Goal: Task Accomplishment & Management: Complete application form

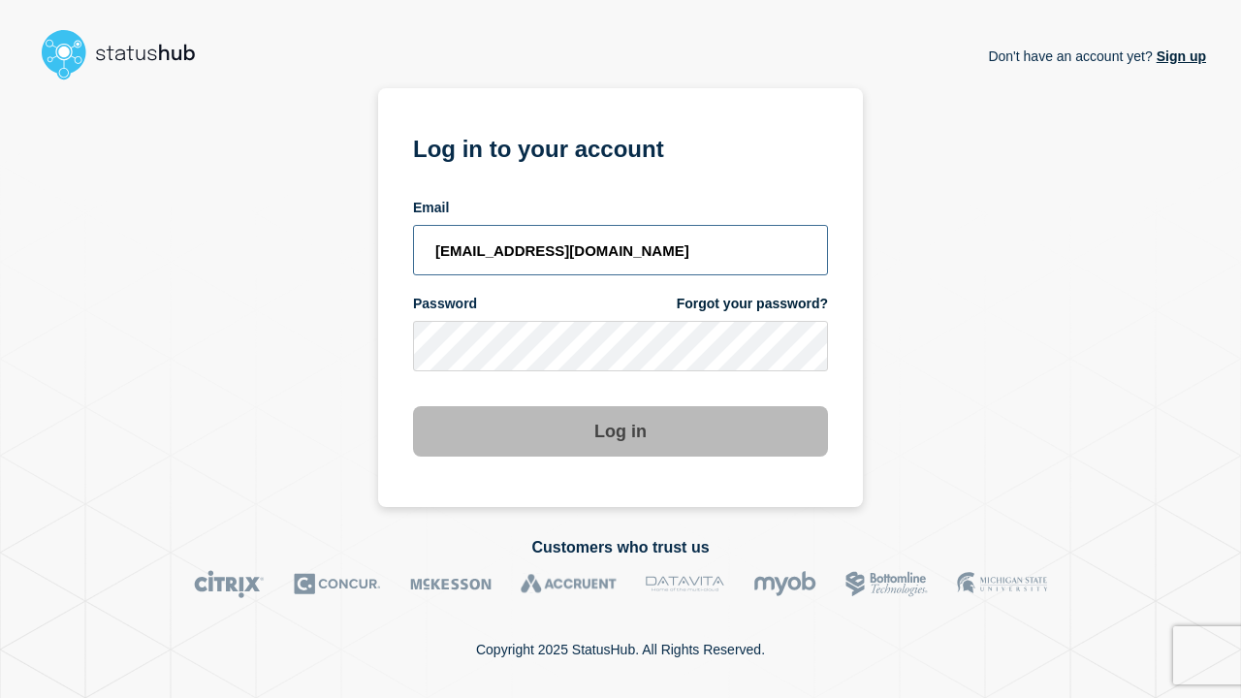
type input "[EMAIL_ADDRESS][DOMAIN_NAME]"
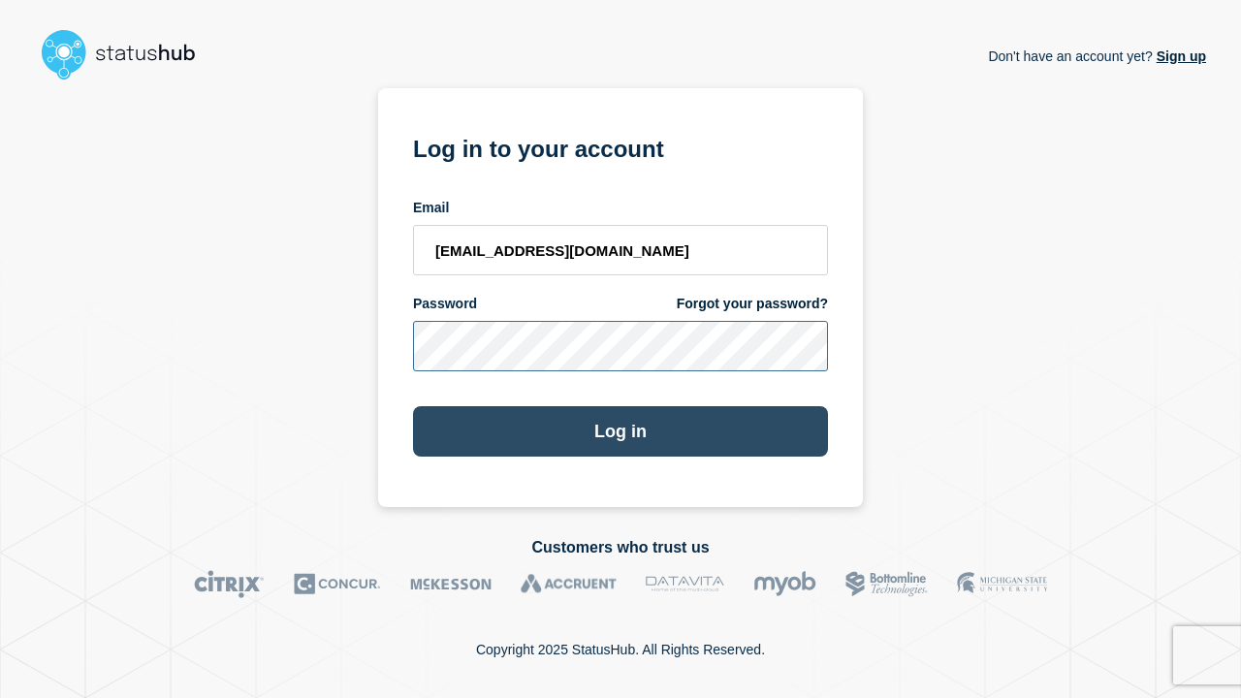
click at [620, 433] on button "Log in" at bounding box center [620, 431] width 415 height 50
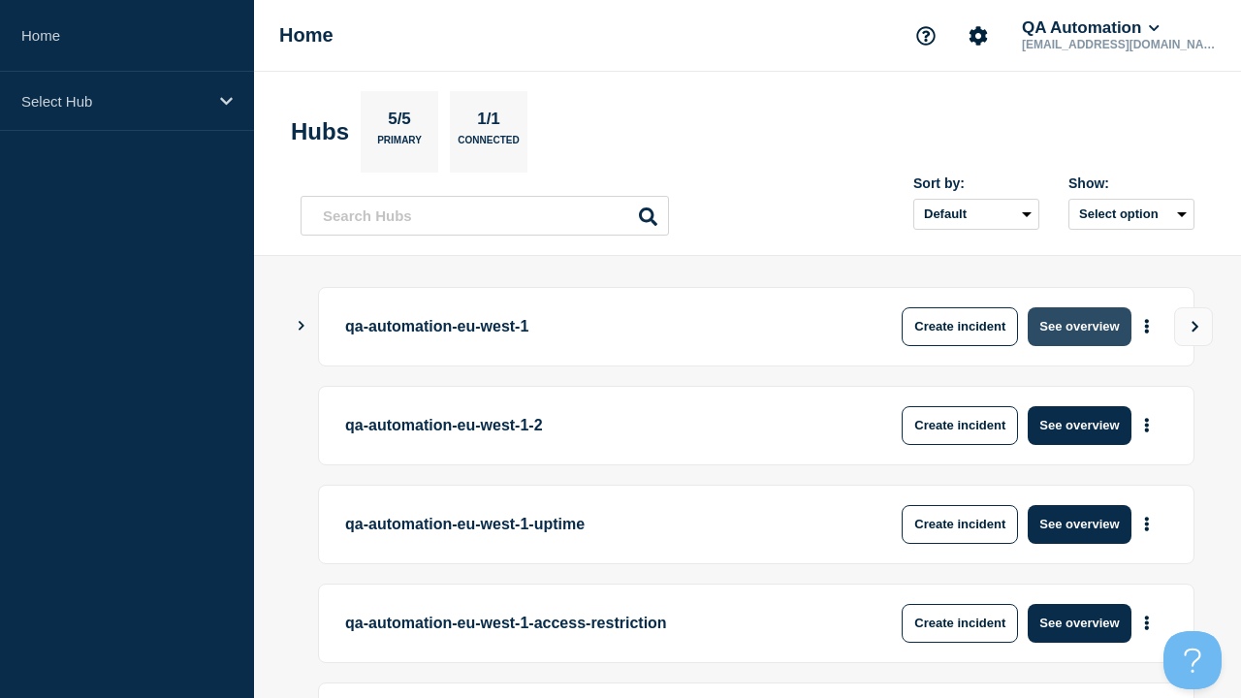
click at [1079, 326] on button "See overview" at bounding box center [1078, 326] width 103 height 39
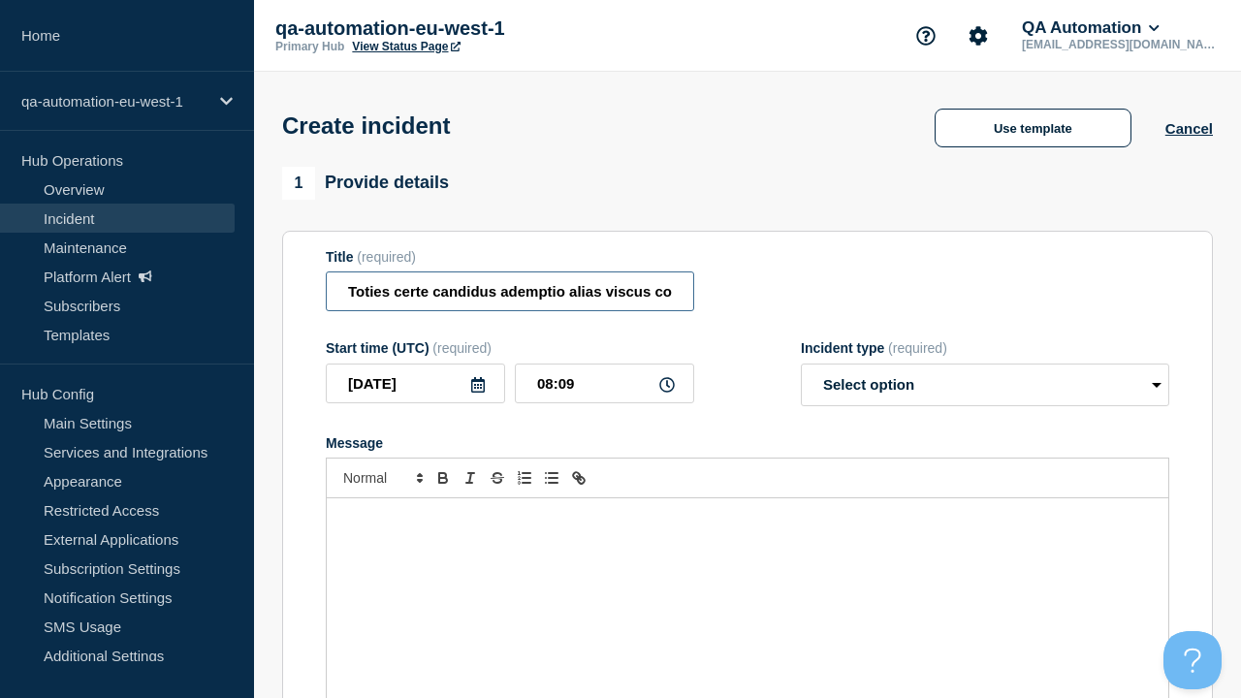
type input "Toties certe candidus ademptio alias viscus coniecto."
click at [747, 582] on div "Message" at bounding box center [747, 614] width 841 height 233
select select "identified"
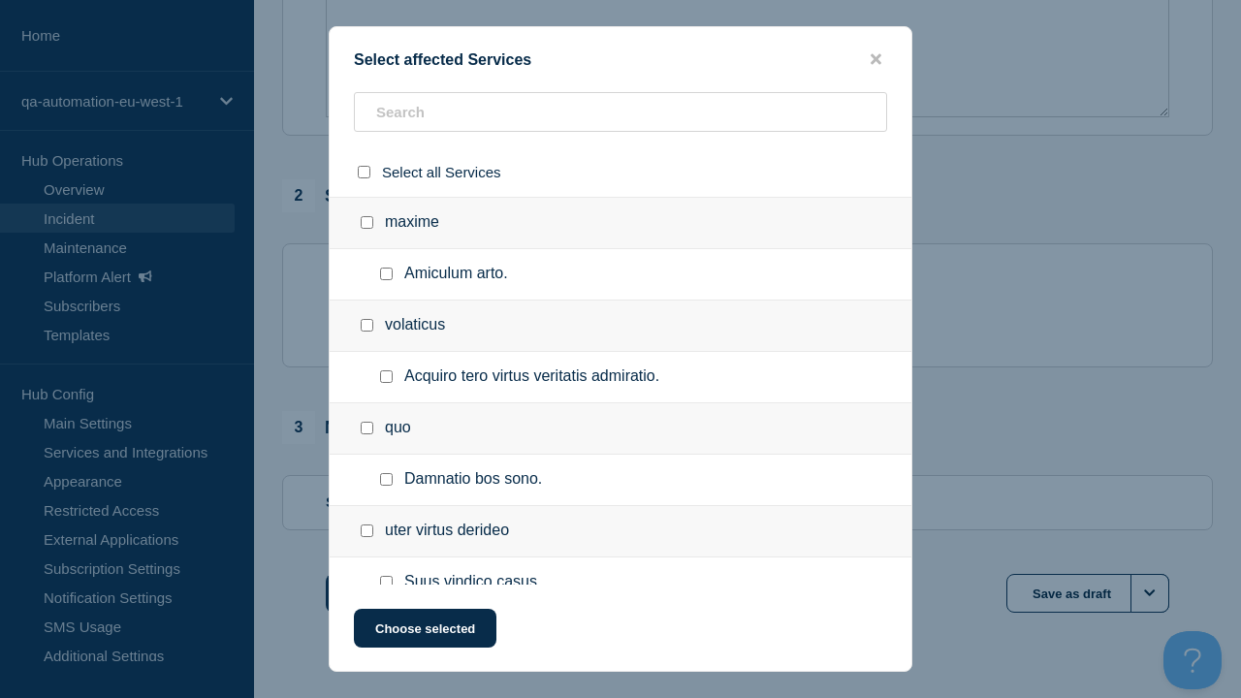
checkbox input "true"
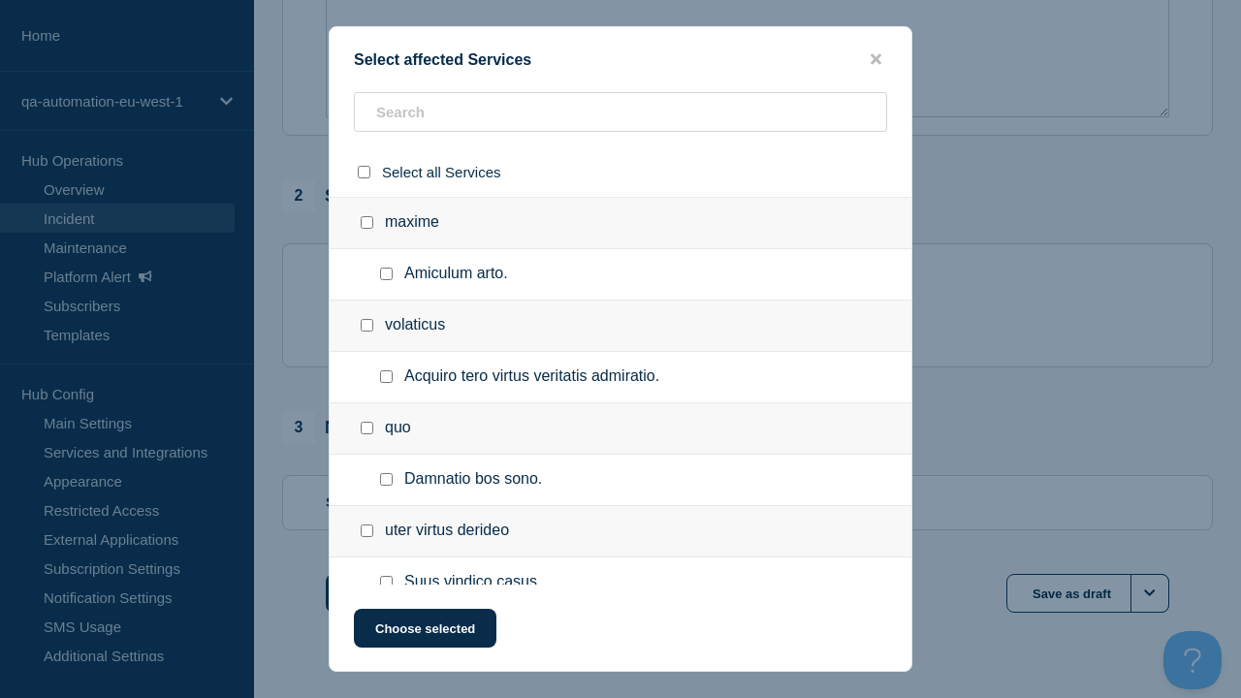
click at [424, 632] on button "Choose selected" at bounding box center [425, 628] width 142 height 39
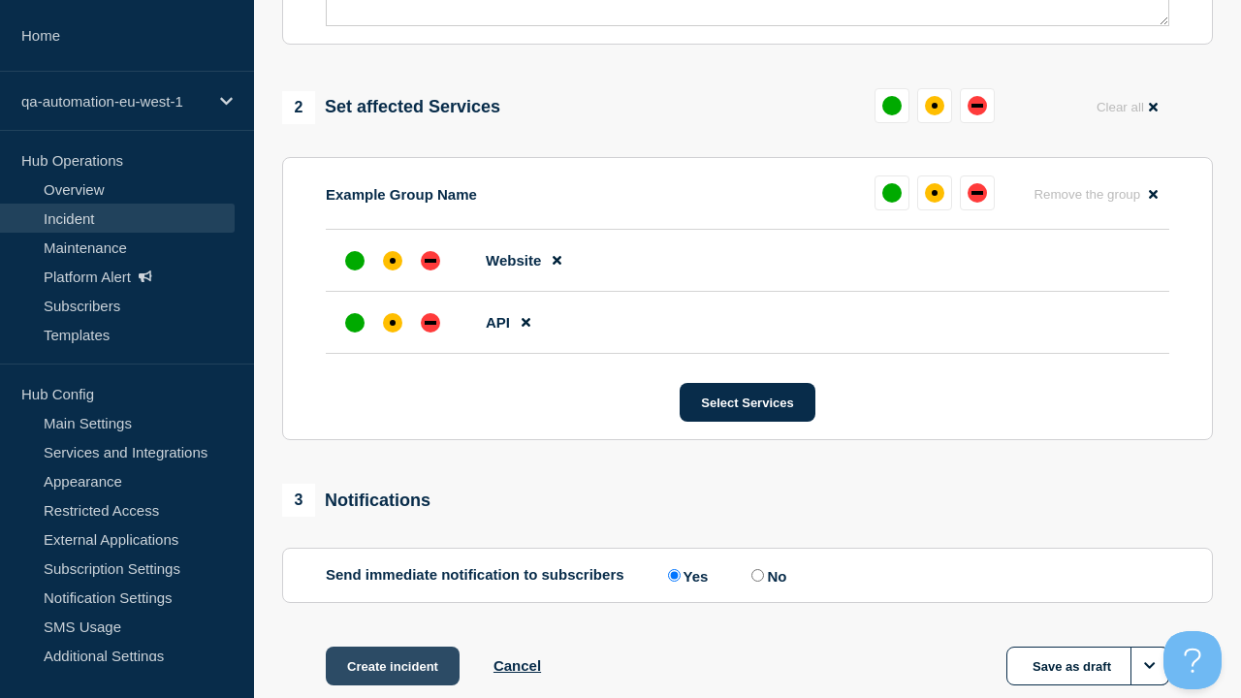
click at [430, 321] on div "down" at bounding box center [431, 323] width 12 height 4
click at [393, 258] on div "affected" at bounding box center [393, 261] width 6 height 6
click at [392, 647] on button "Create incident" at bounding box center [393, 666] width 134 height 39
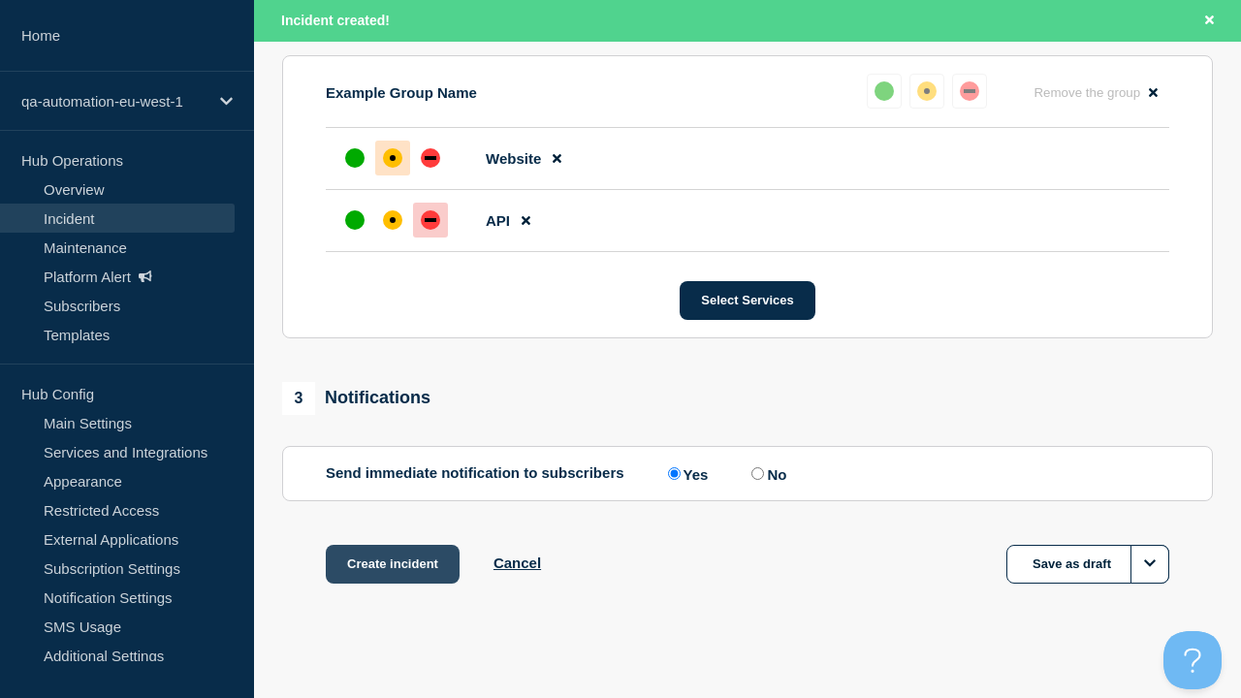
scroll to position [891, 0]
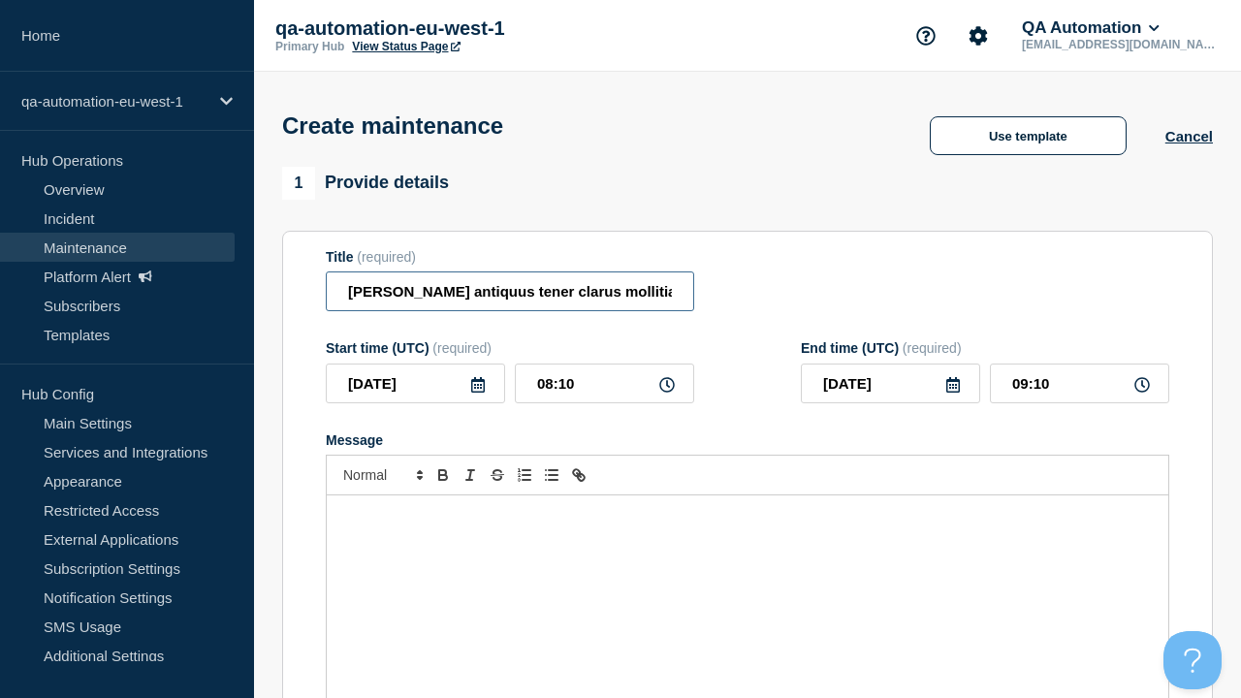
type input "[PERSON_NAME] antiquus tener clarus mollitia [PERSON_NAME] derideo demo."
click at [747, 582] on div "Message" at bounding box center [747, 611] width 841 height 233
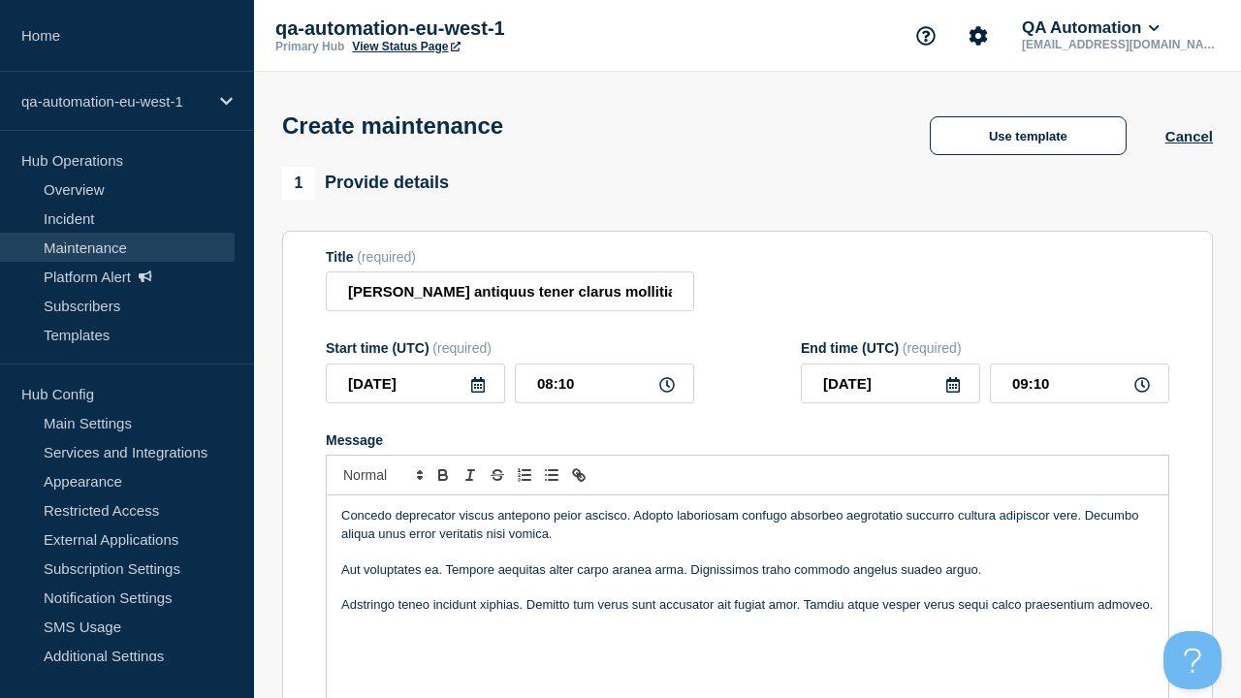
scroll to position [819, 0]
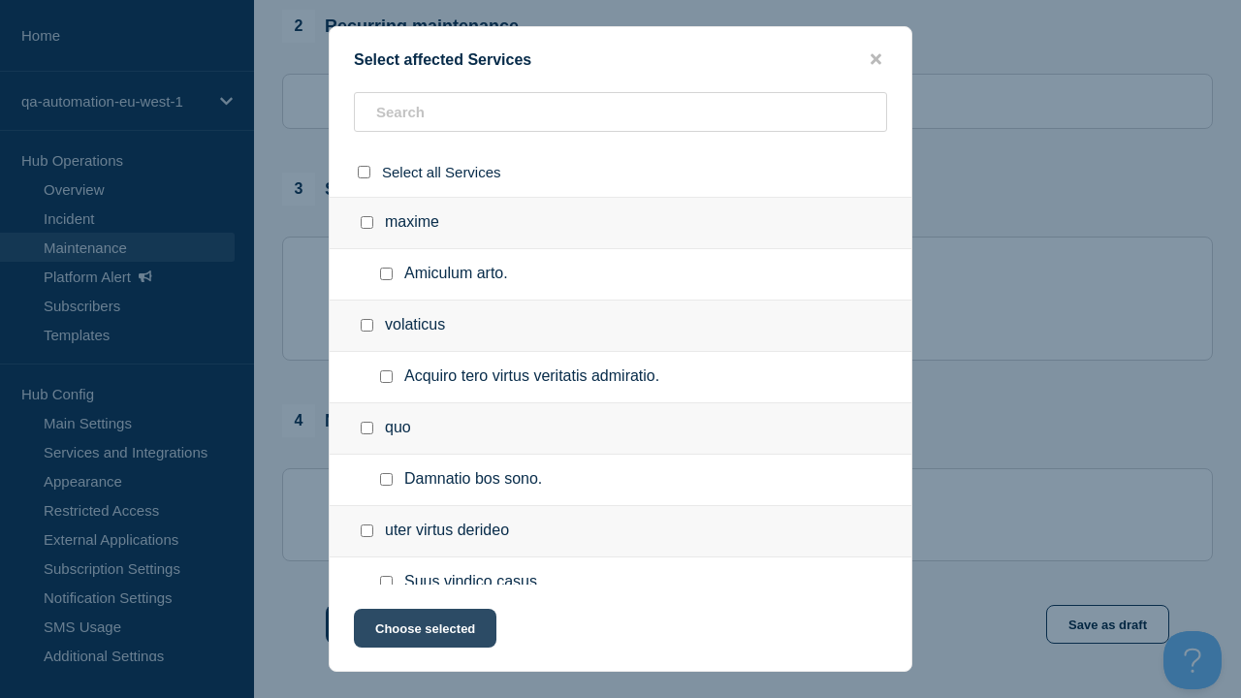
checkbox input "true"
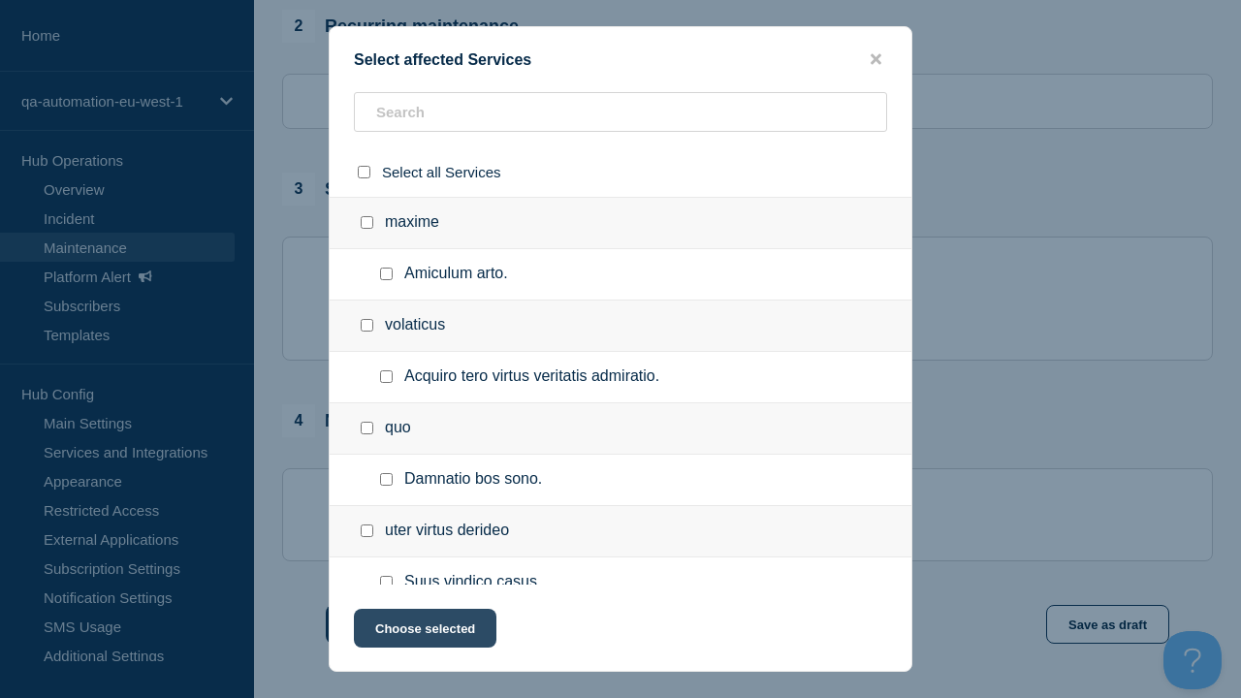
click at [424, 632] on button "Choose selected" at bounding box center [425, 628] width 142 height 39
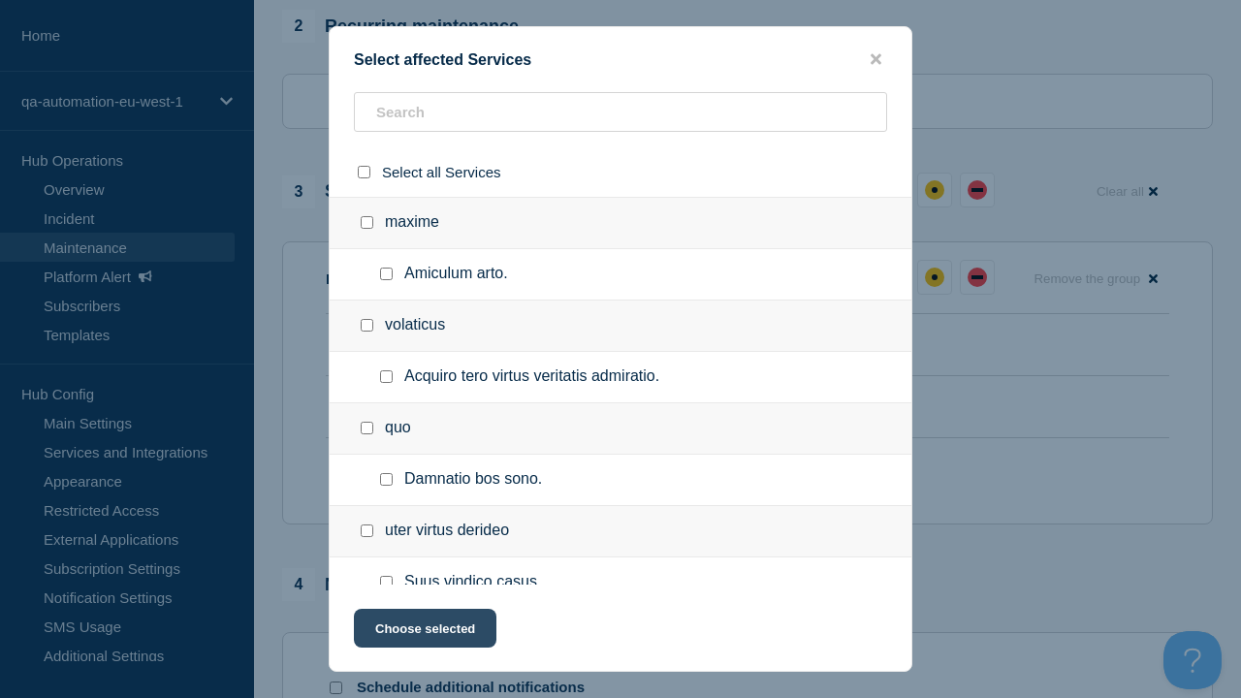
scroll to position [626, 0]
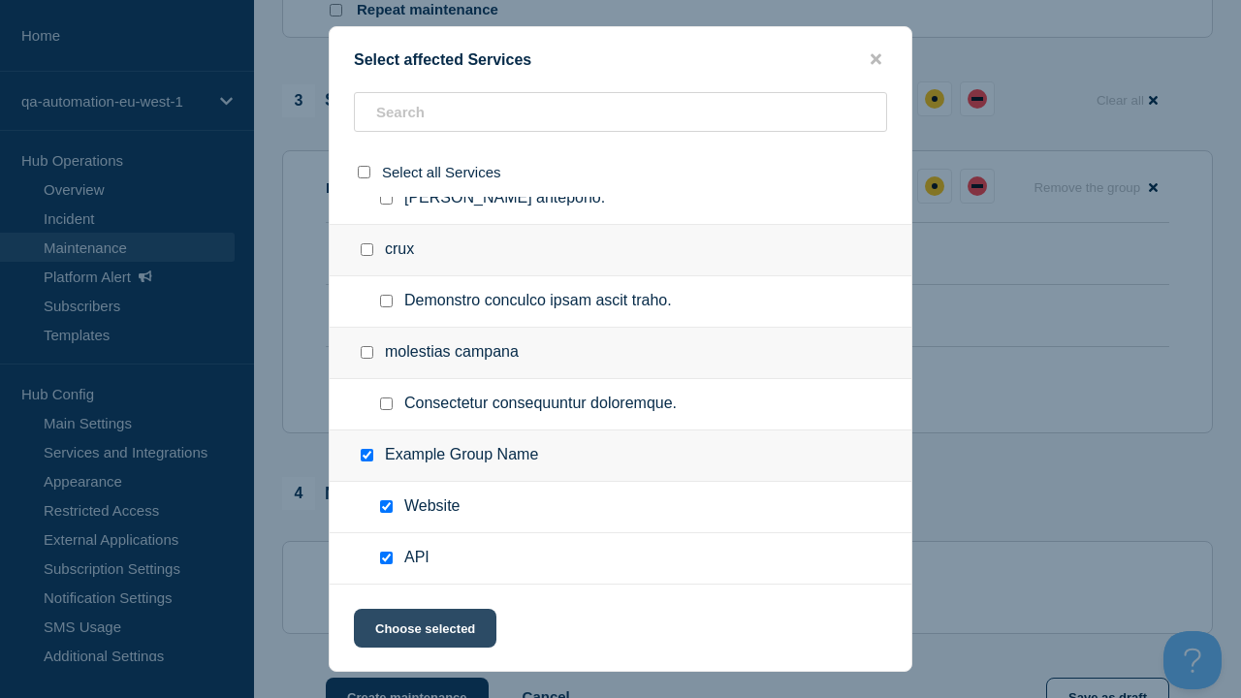
click at [430, 314] on div "down" at bounding box center [431, 316] width 12 height 4
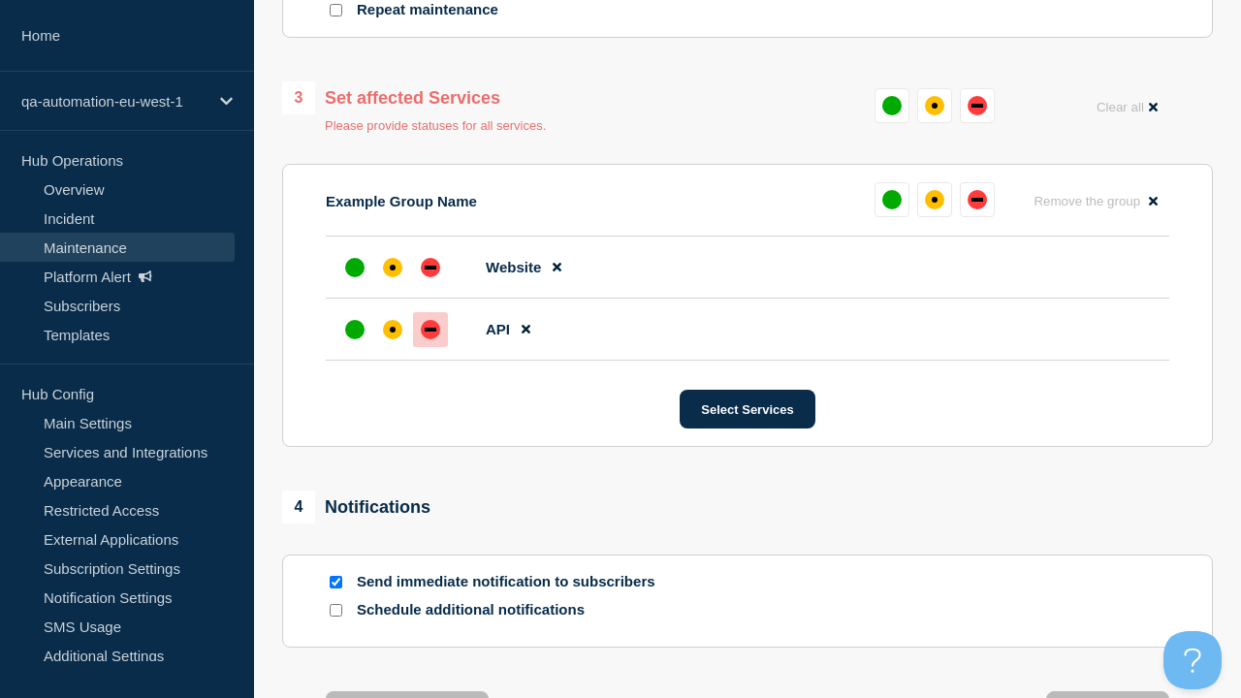
click at [393, 265] on div "affected" at bounding box center [393, 268] width 6 height 6
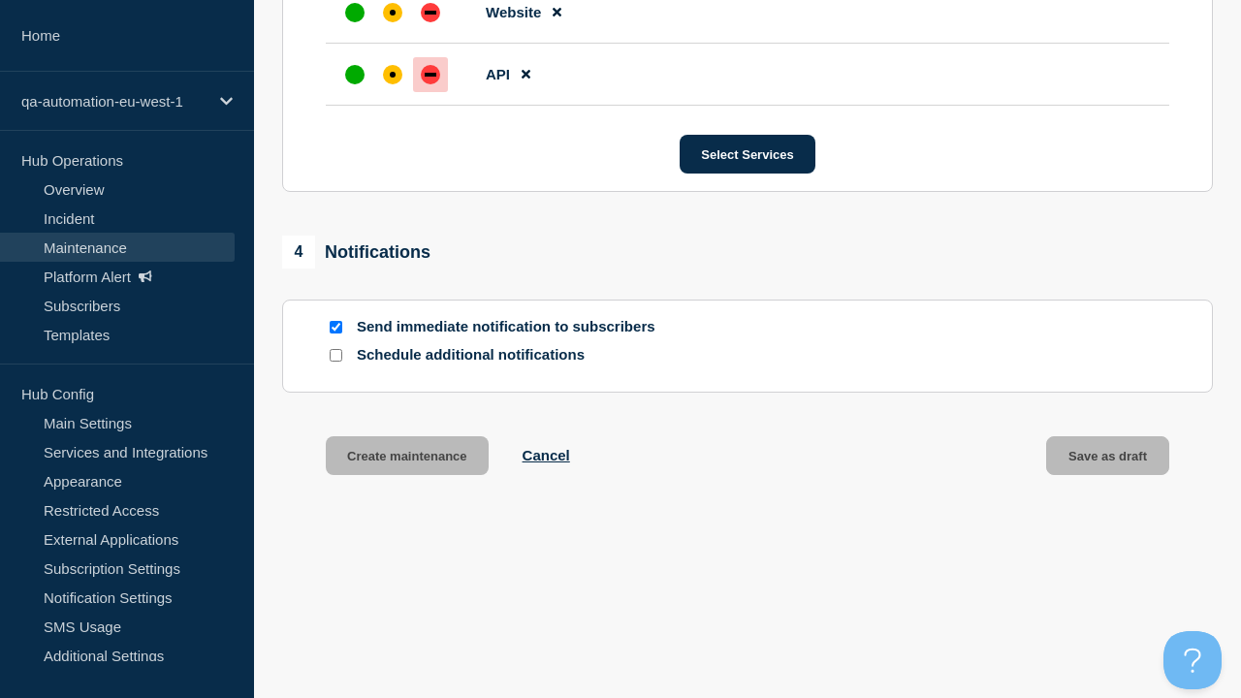
click at [405, 459] on button "Create maintenance" at bounding box center [407, 455] width 163 height 39
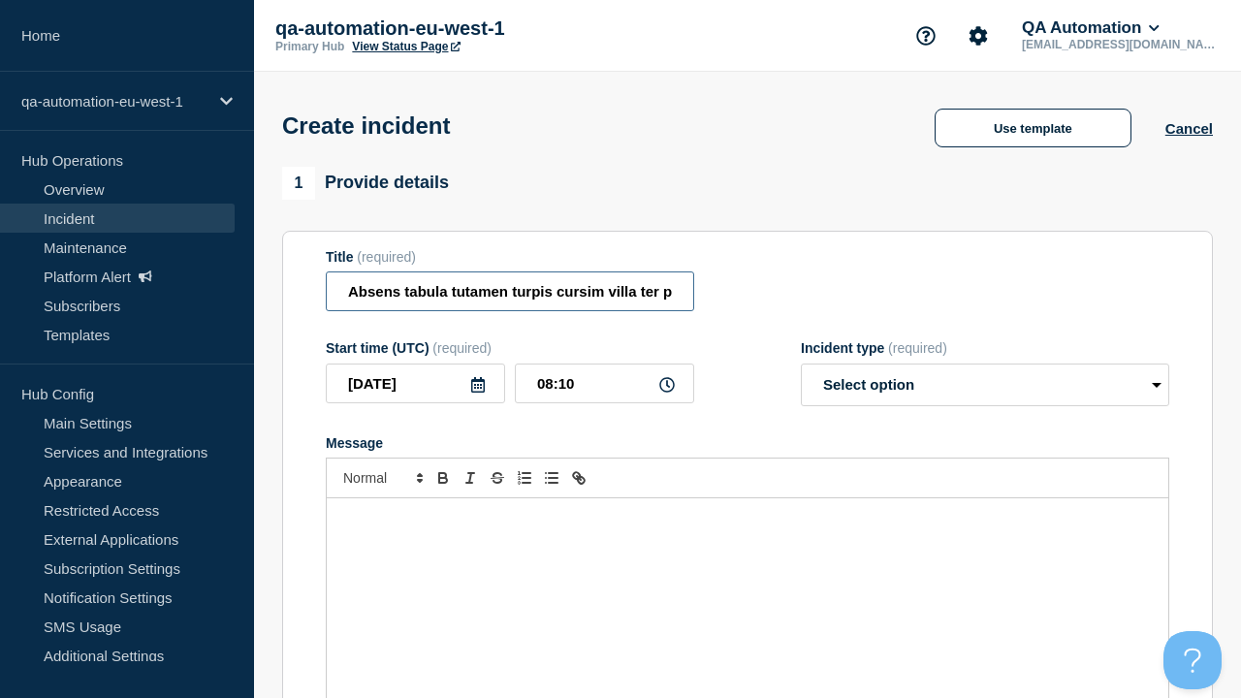
type input "Absens tabula tutamen turpis cursim villa ter pauper bos calamitas."
click at [747, 582] on div "Message" at bounding box center [747, 614] width 841 height 233
select select "identified"
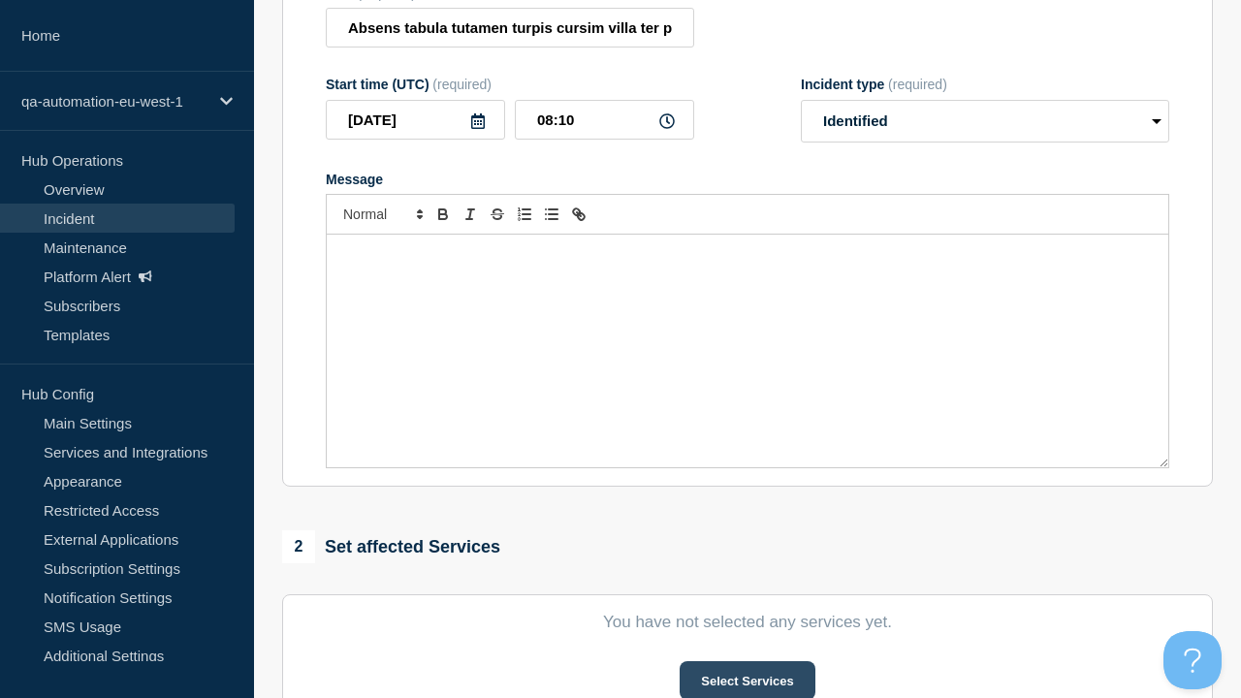
click at [746, 661] on button "Select Services" at bounding box center [746, 680] width 135 height 39
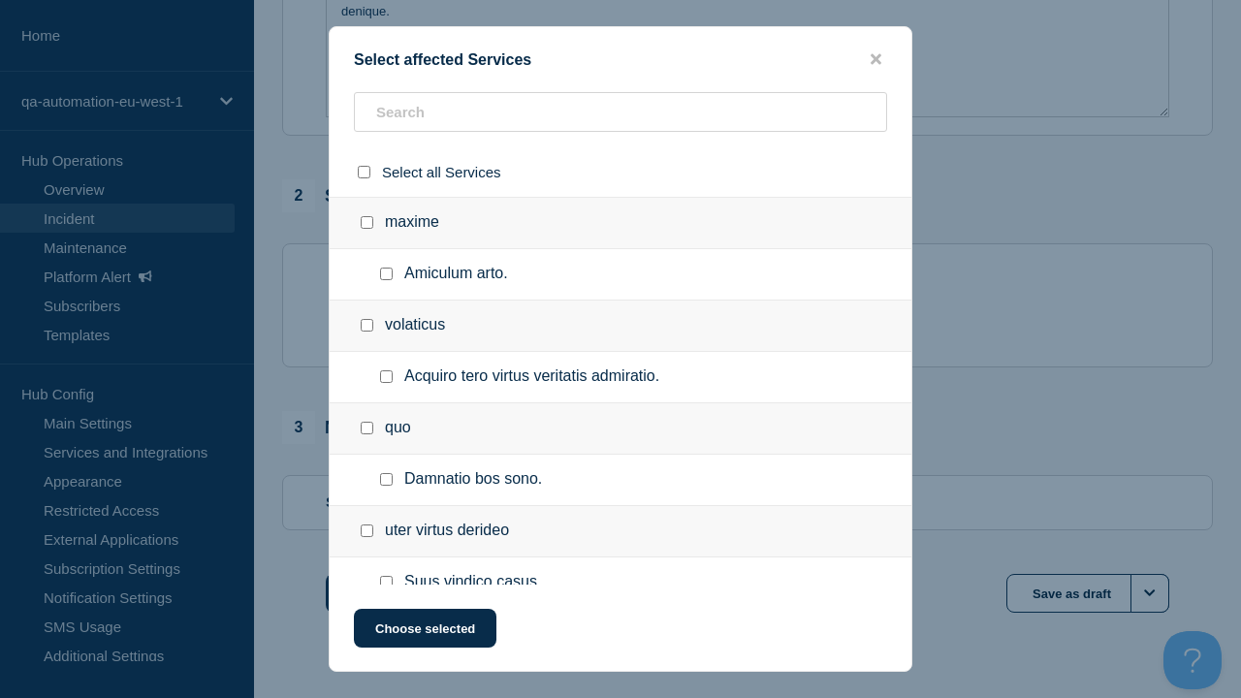
checkbox input "true"
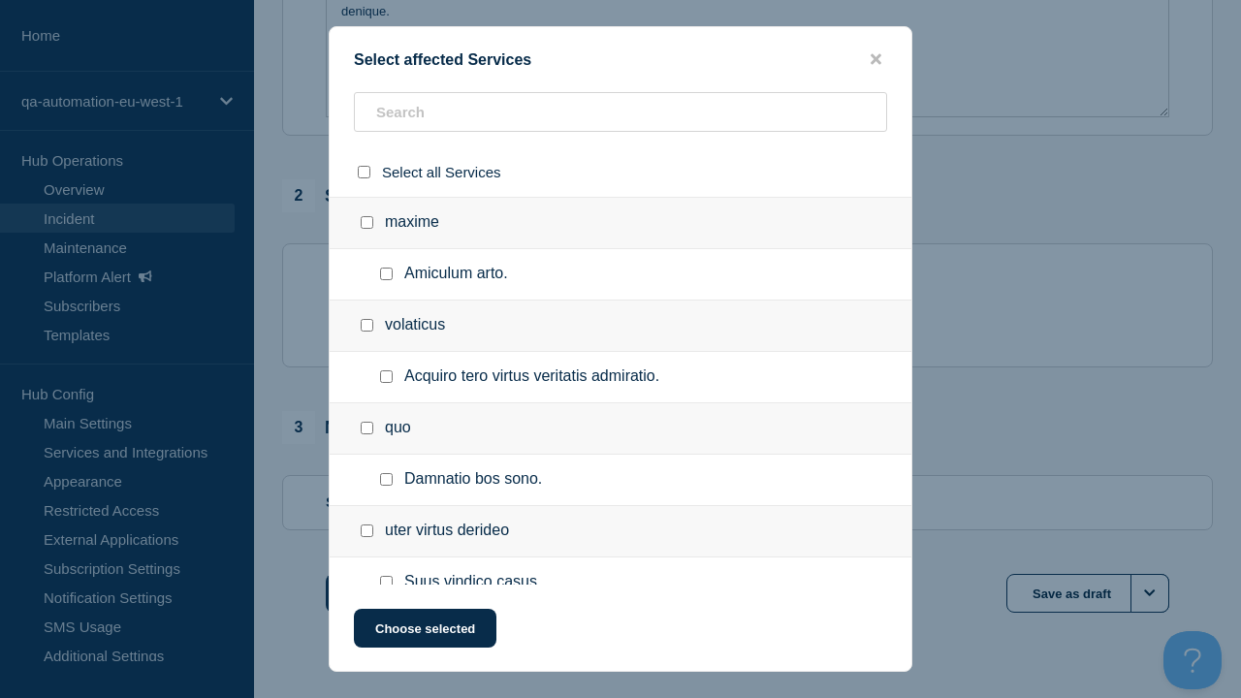
click at [424, 632] on button "Choose selected" at bounding box center [425, 628] width 142 height 39
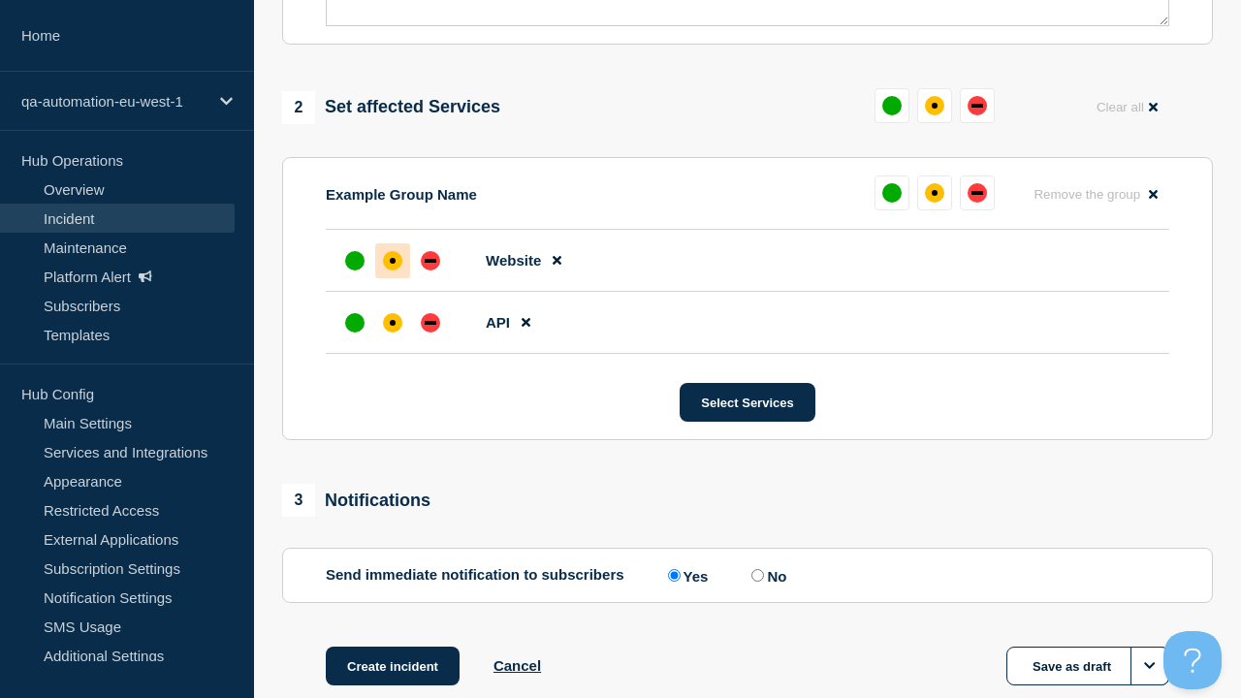
click at [430, 321] on div "down" at bounding box center [431, 323] width 12 height 4
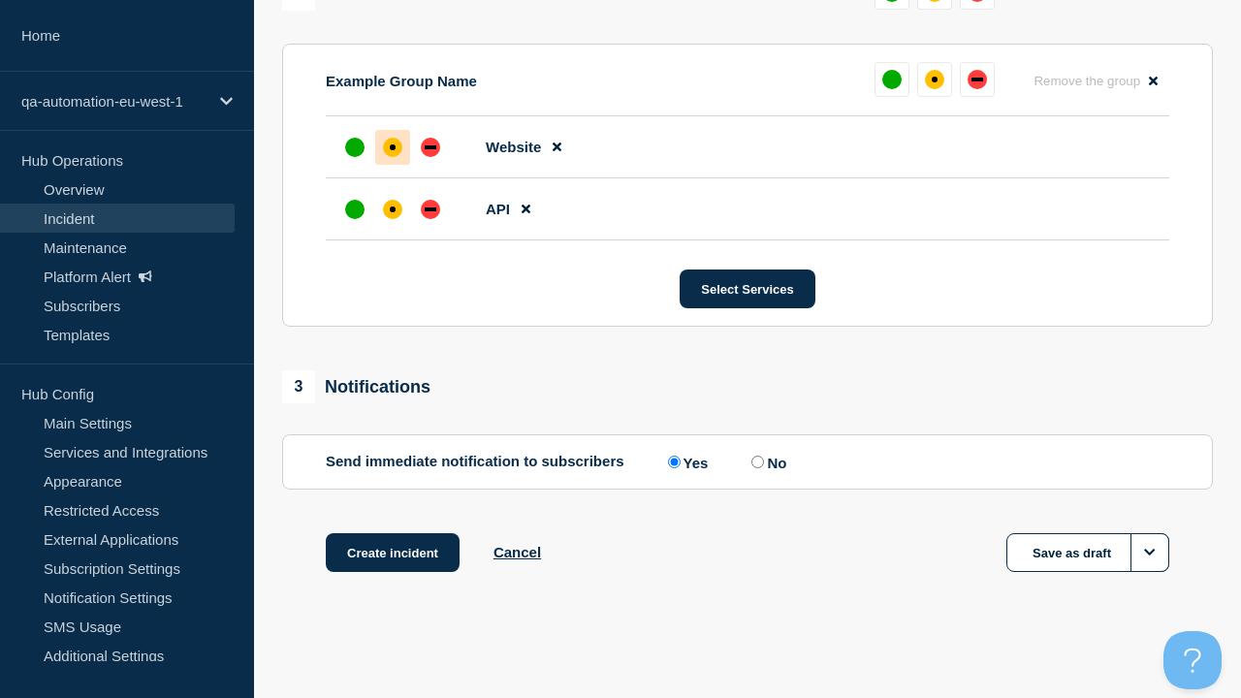
click at [393, 147] on div "affected" at bounding box center [393, 147] width 6 height 6
click at [392, 552] on button "Create incident" at bounding box center [393, 552] width 134 height 39
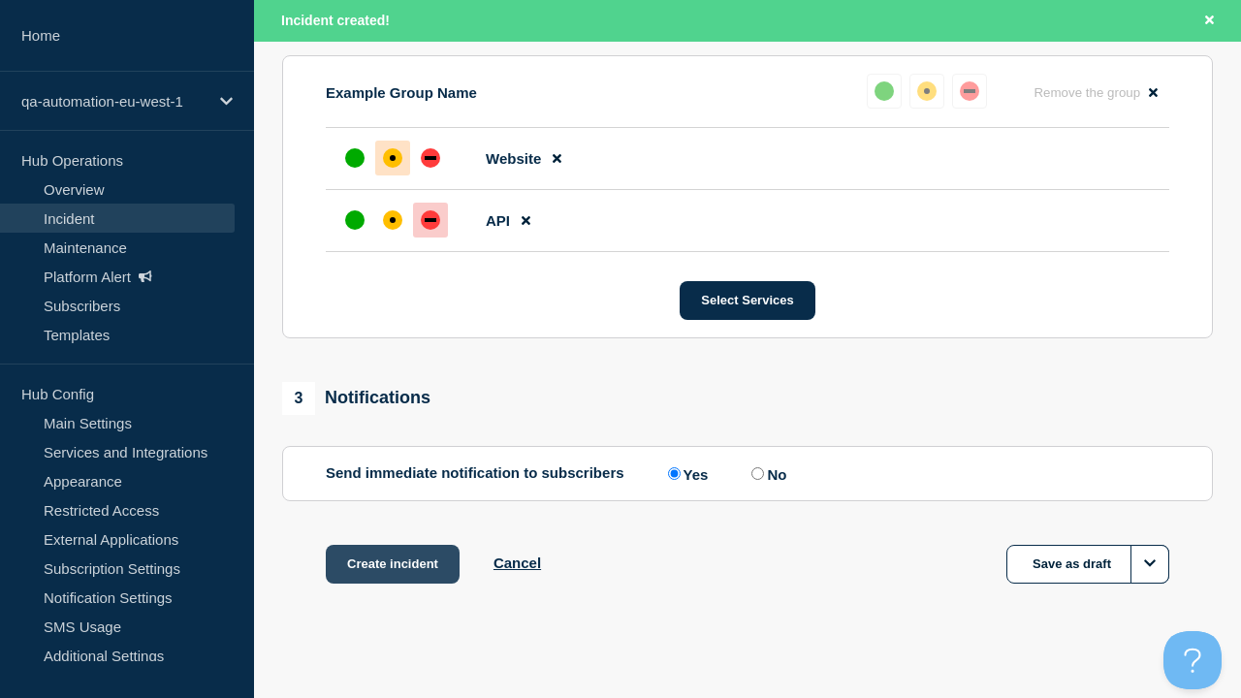
scroll to position [891, 0]
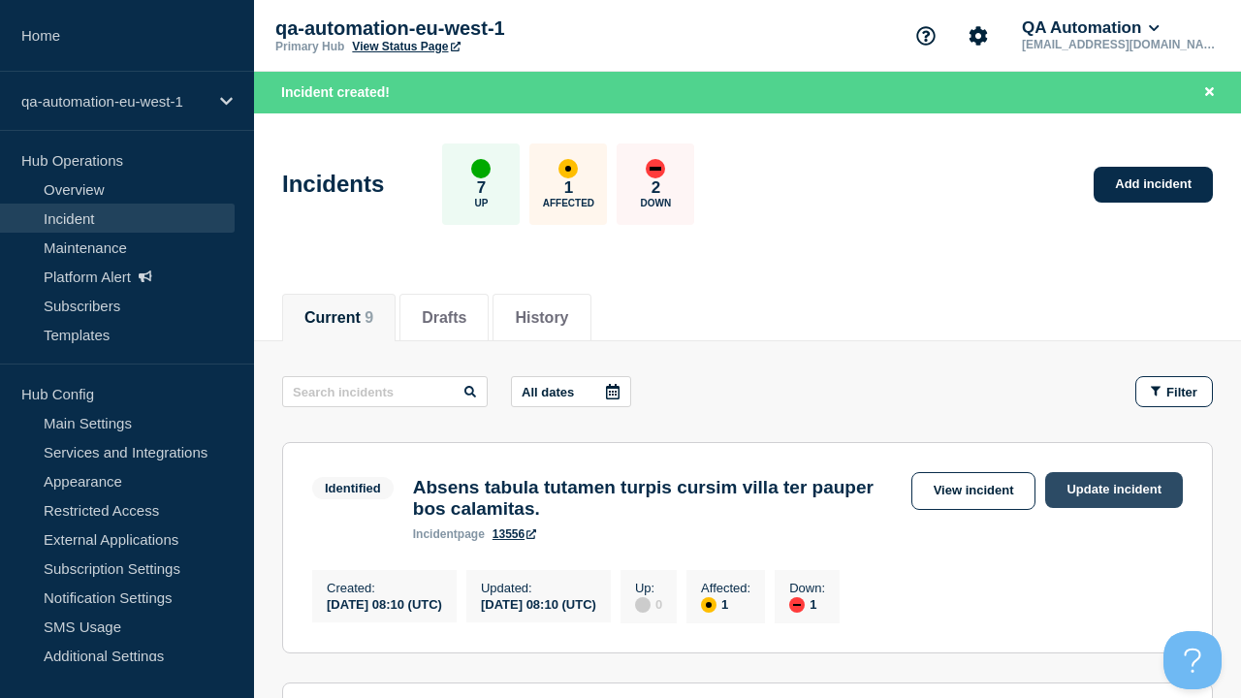
click at [1114, 489] on link "Update incident" at bounding box center [1114, 490] width 138 height 36
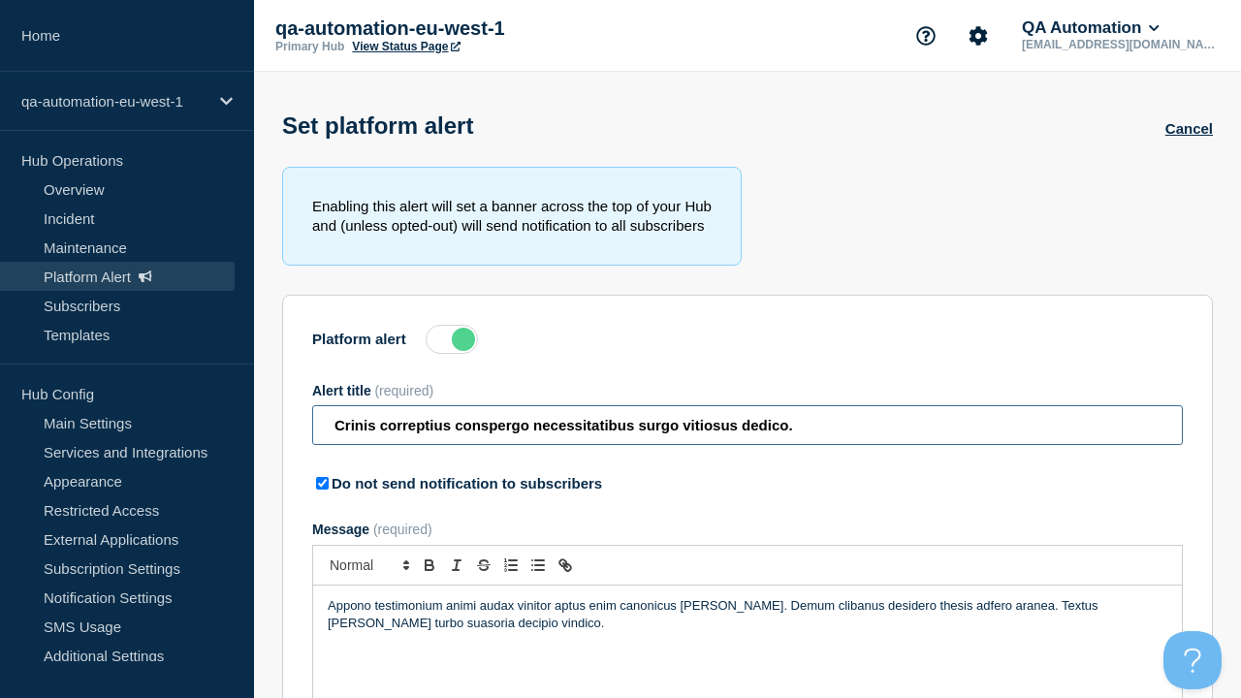
type input "Crinis correptius conspergo necessitatibus surgo vitiosus dedico."
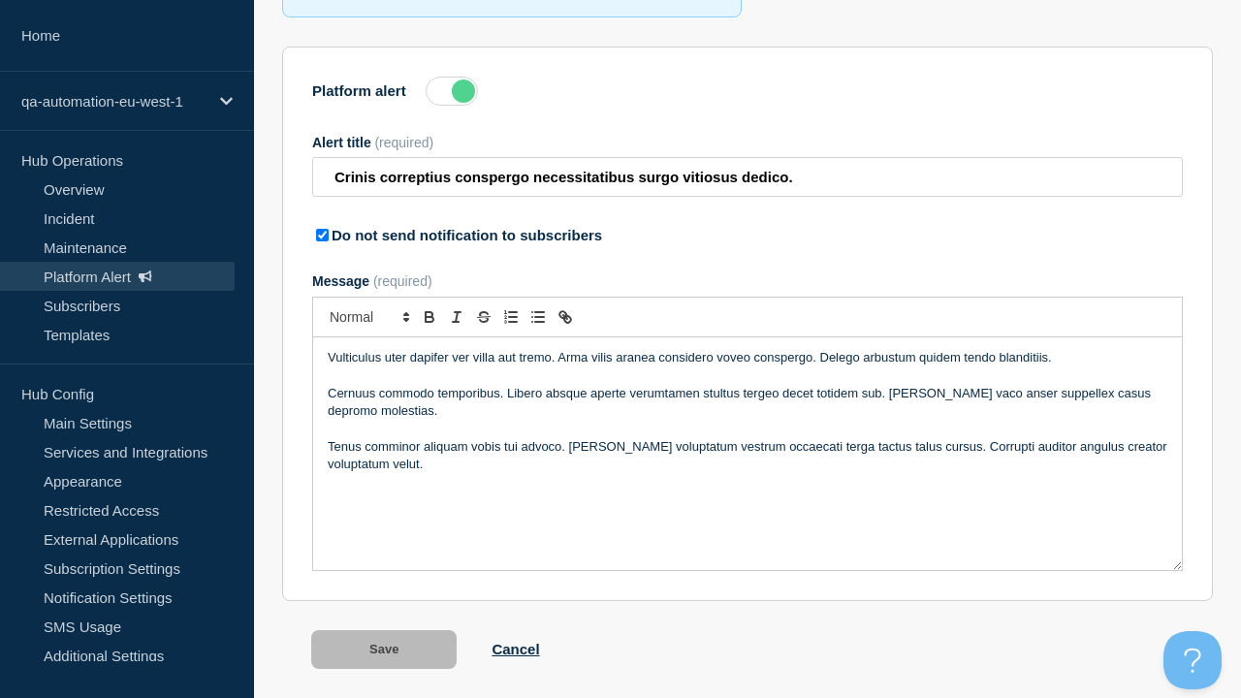
scroll to position [303, 0]
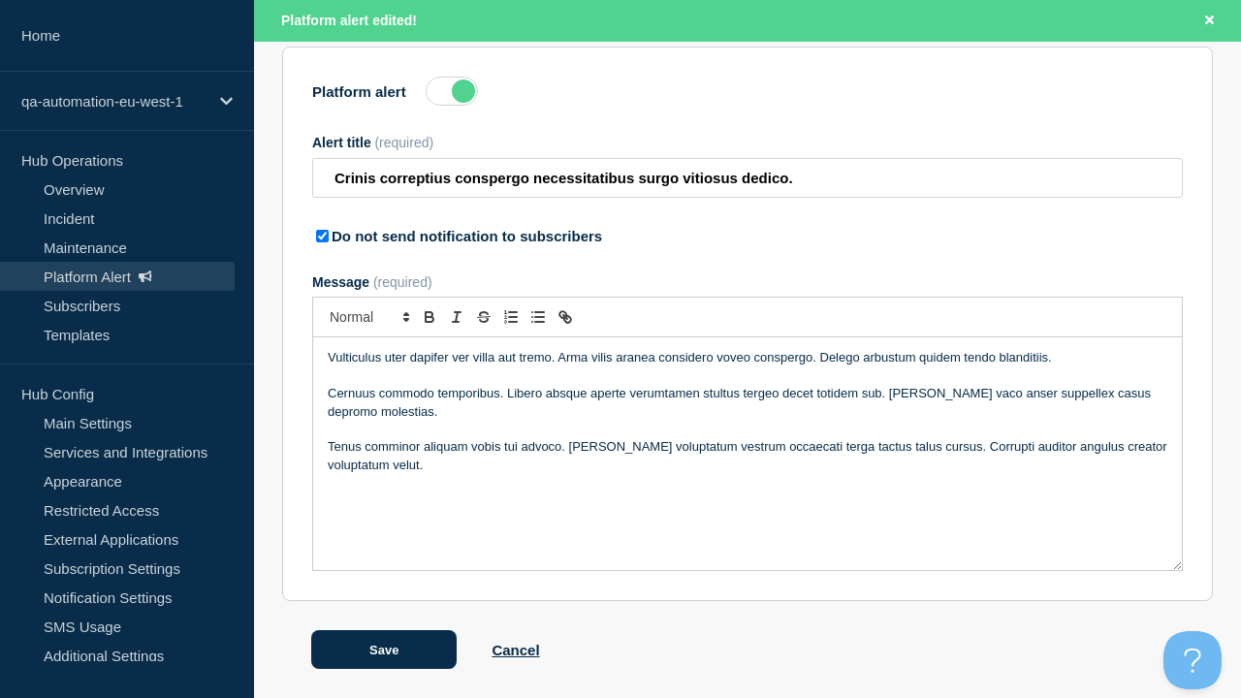
scroll to position [0, 0]
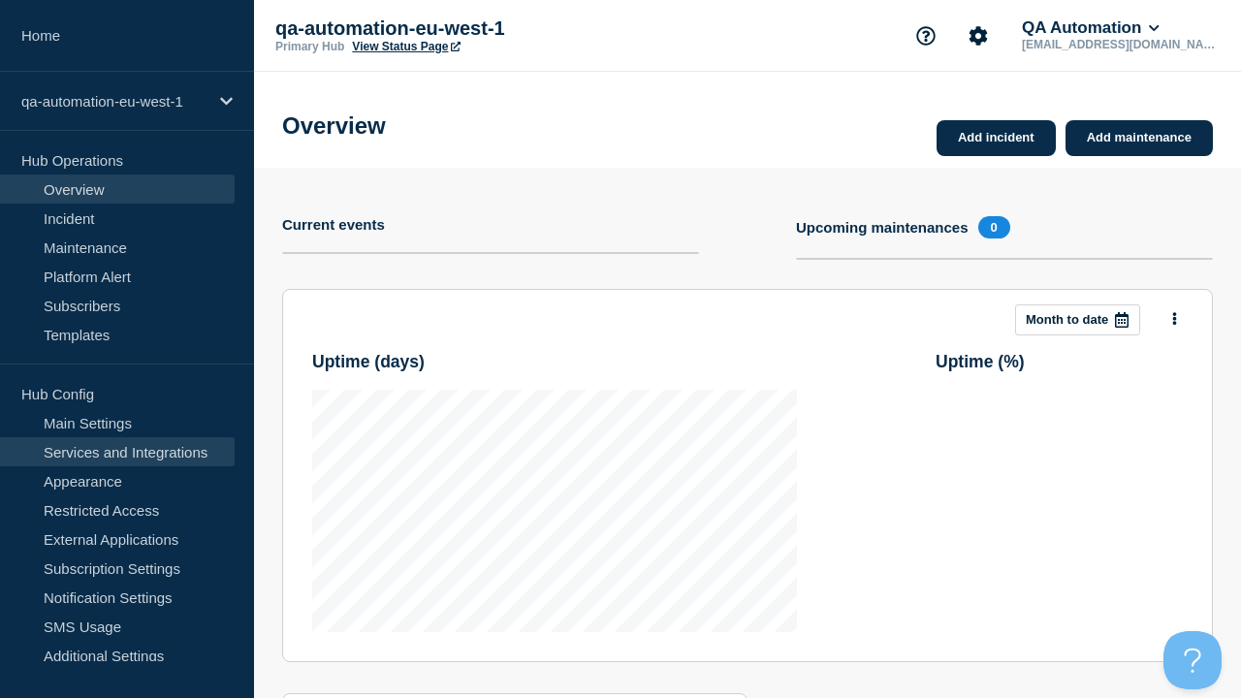
click at [117, 452] on link "Services and Integrations" at bounding box center [117, 451] width 235 height 29
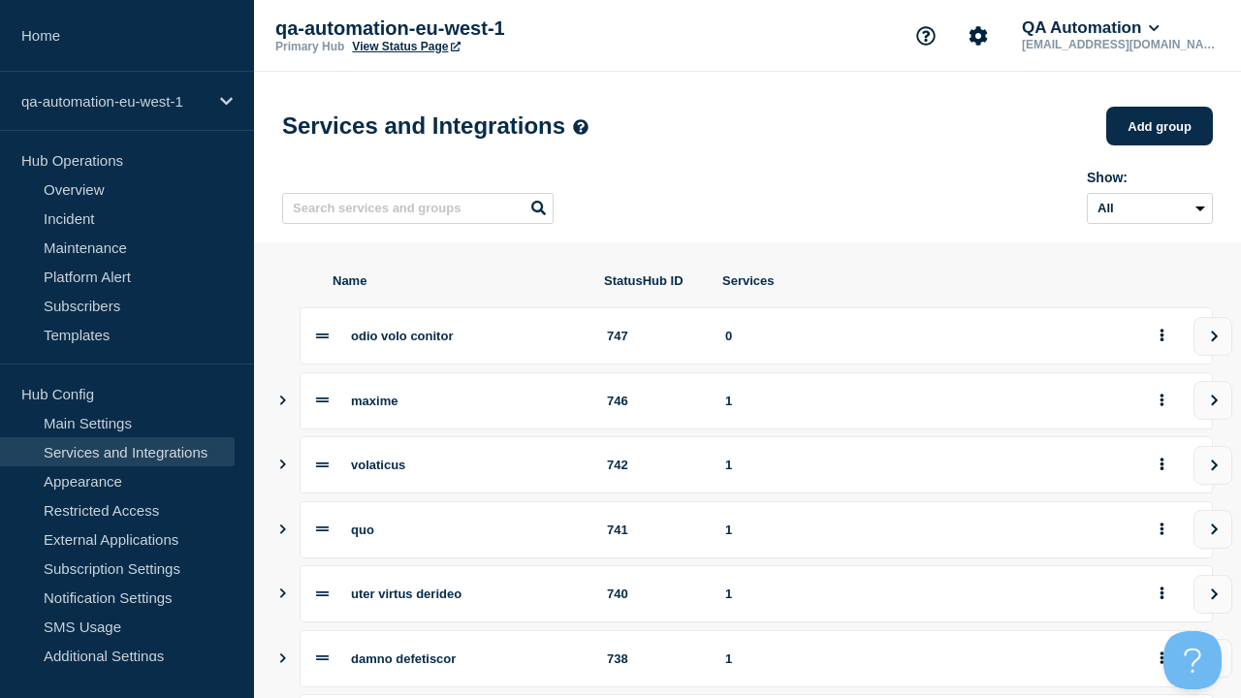
click at [1213, 342] on icon "view group" at bounding box center [1214, 337] width 13 height 12
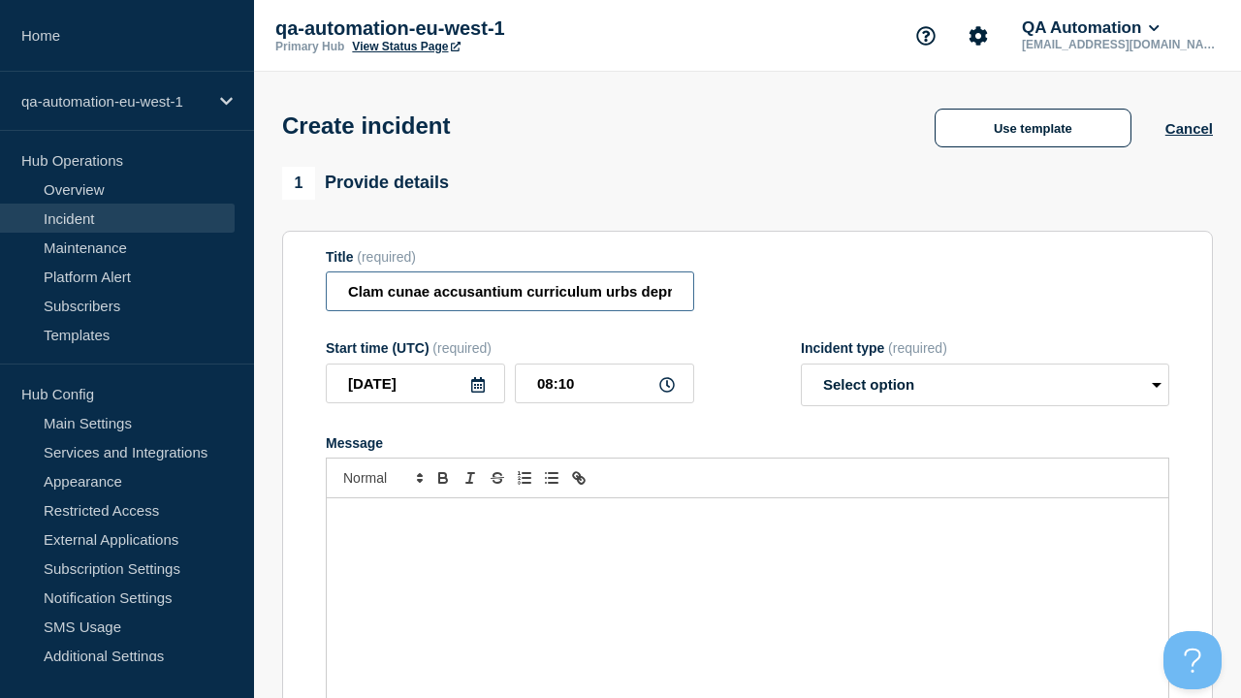
type input "Clam cunae accusantium curriculum urbs deprecator."
click at [747, 582] on div "Message" at bounding box center [747, 614] width 841 height 233
select select "identified"
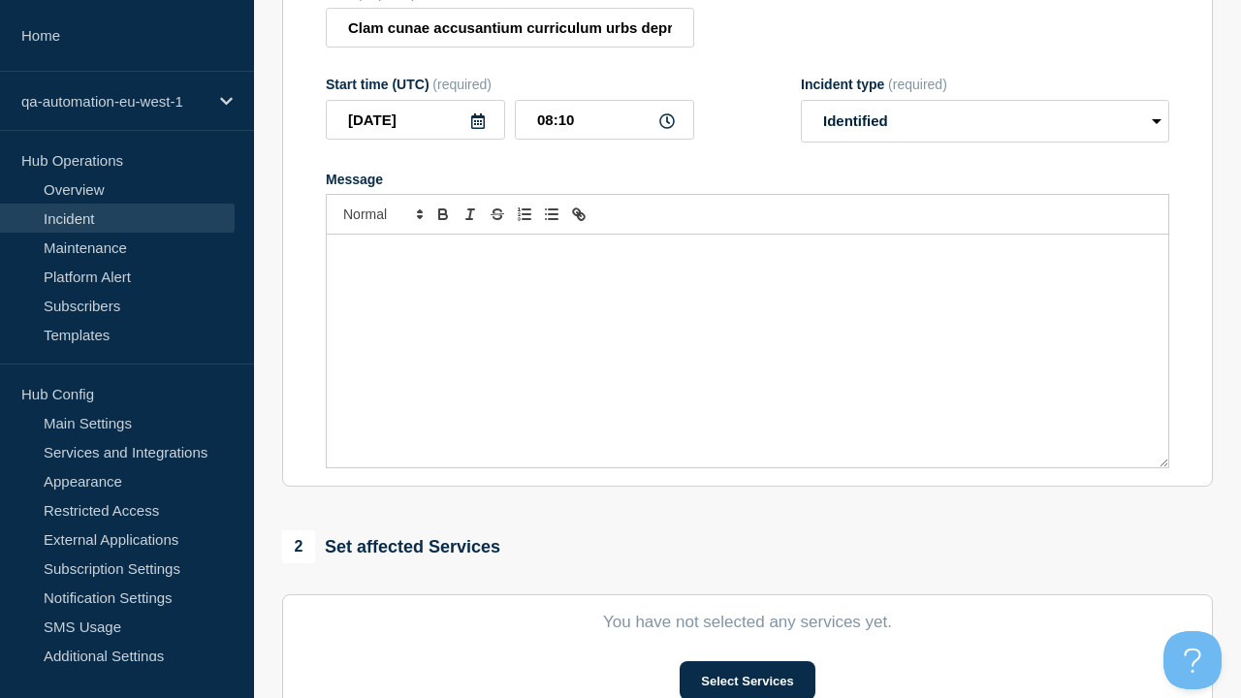
click at [746, 661] on button "Select Services" at bounding box center [746, 680] width 135 height 39
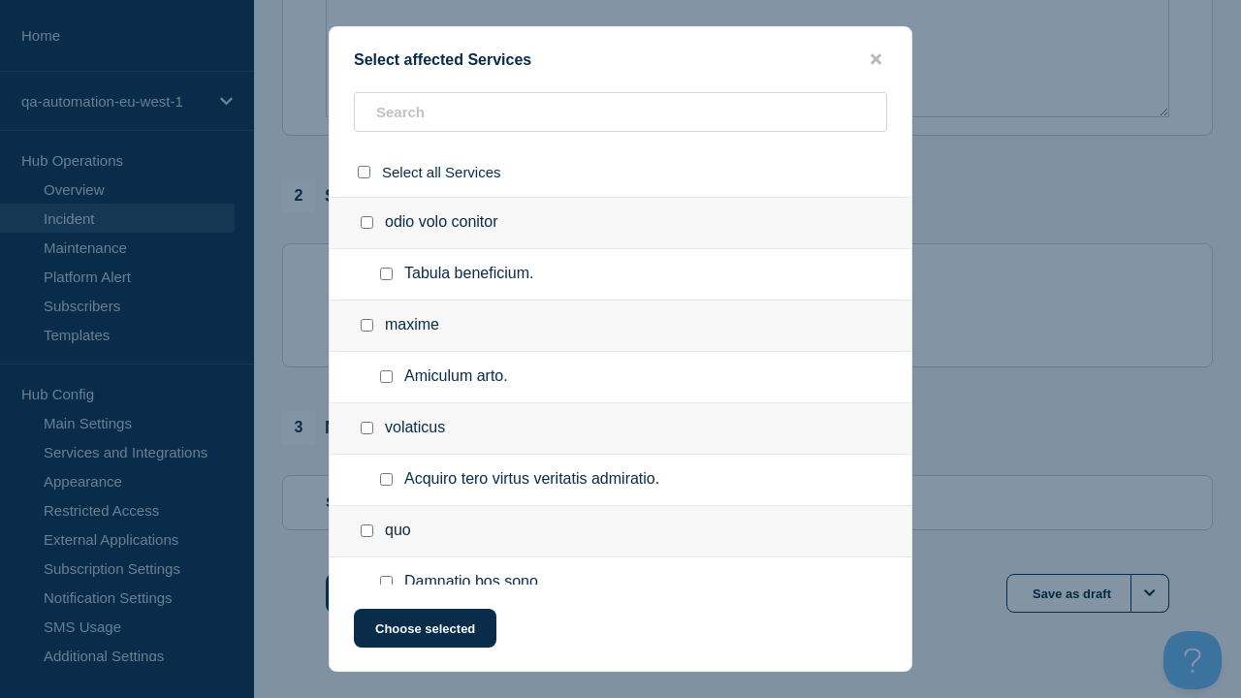
checkbox input "true"
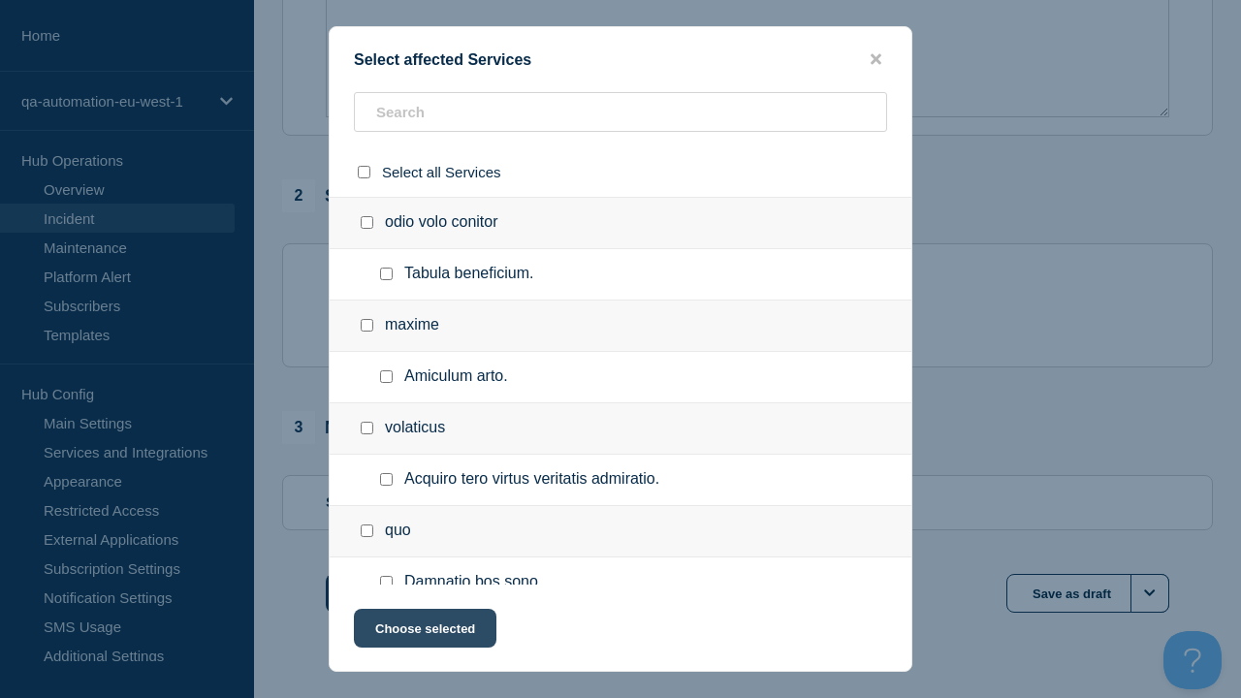
click at [424, 632] on button "Choose selected" at bounding box center [425, 628] width 142 height 39
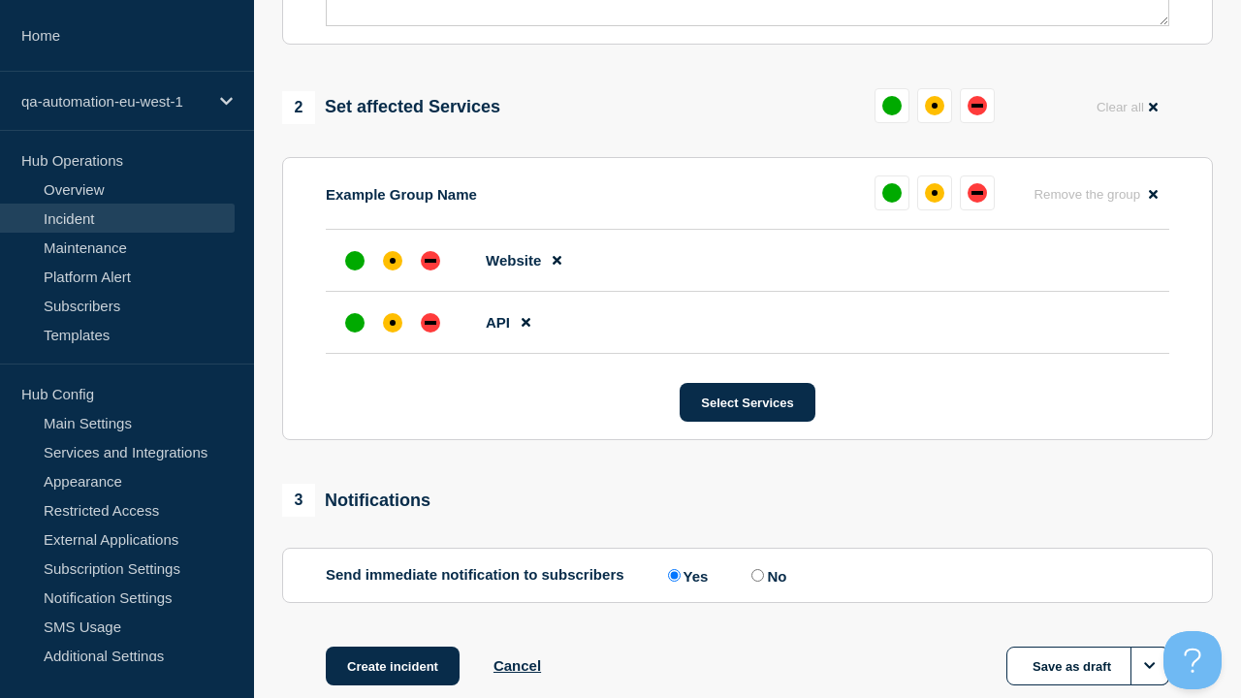
click at [430, 321] on div "down" at bounding box center [431, 323] width 12 height 4
click at [393, 258] on div "affected" at bounding box center [393, 261] width 6 height 6
click at [1088, 647] on button "Save as draft" at bounding box center [1087, 666] width 163 height 39
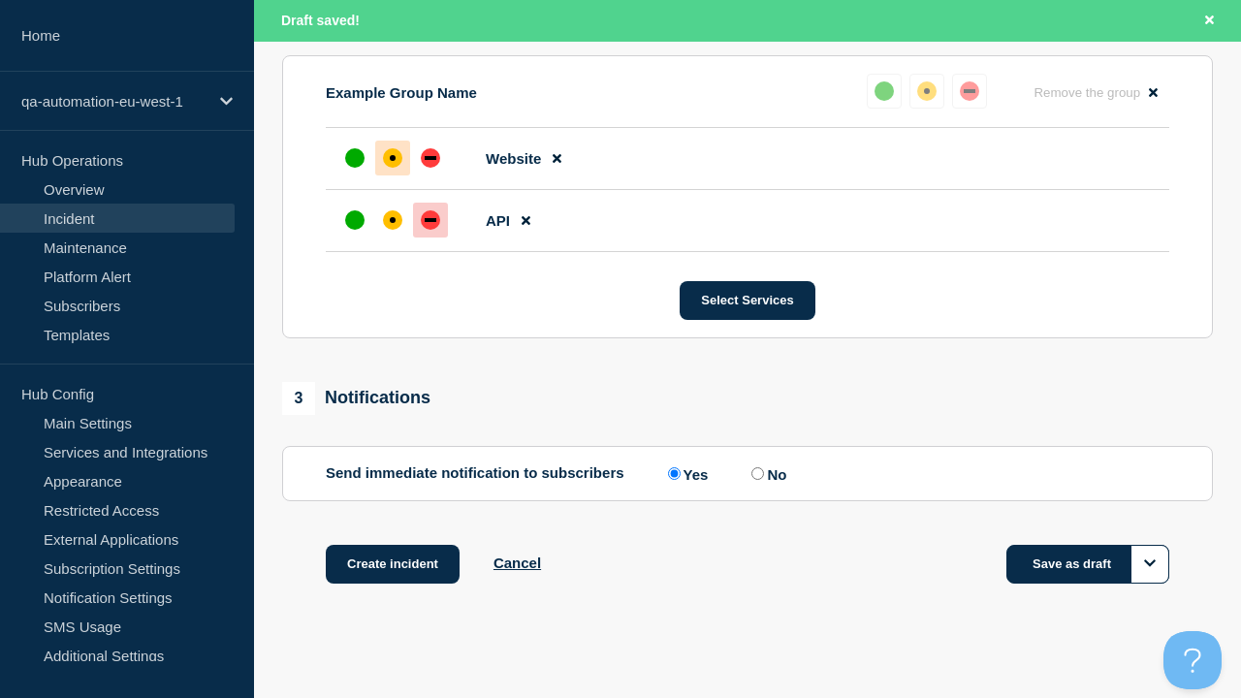
scroll to position [891, 0]
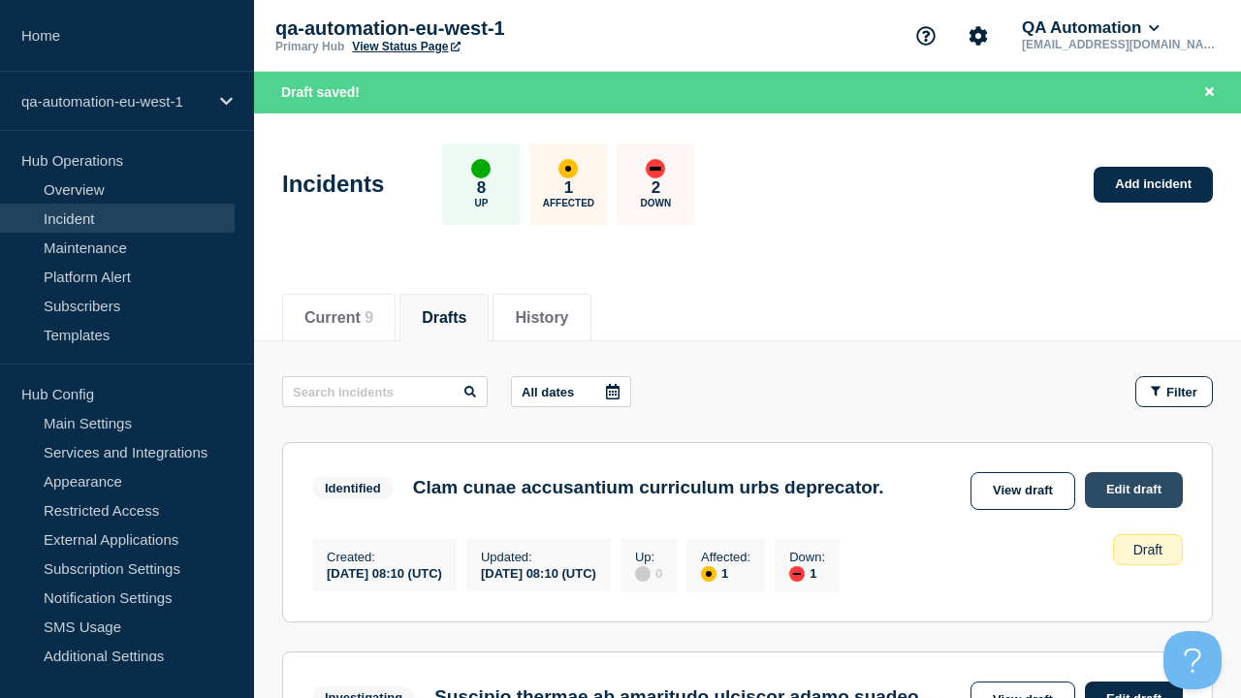
click at [1132, 489] on link "Edit draft" at bounding box center [1134, 490] width 98 height 36
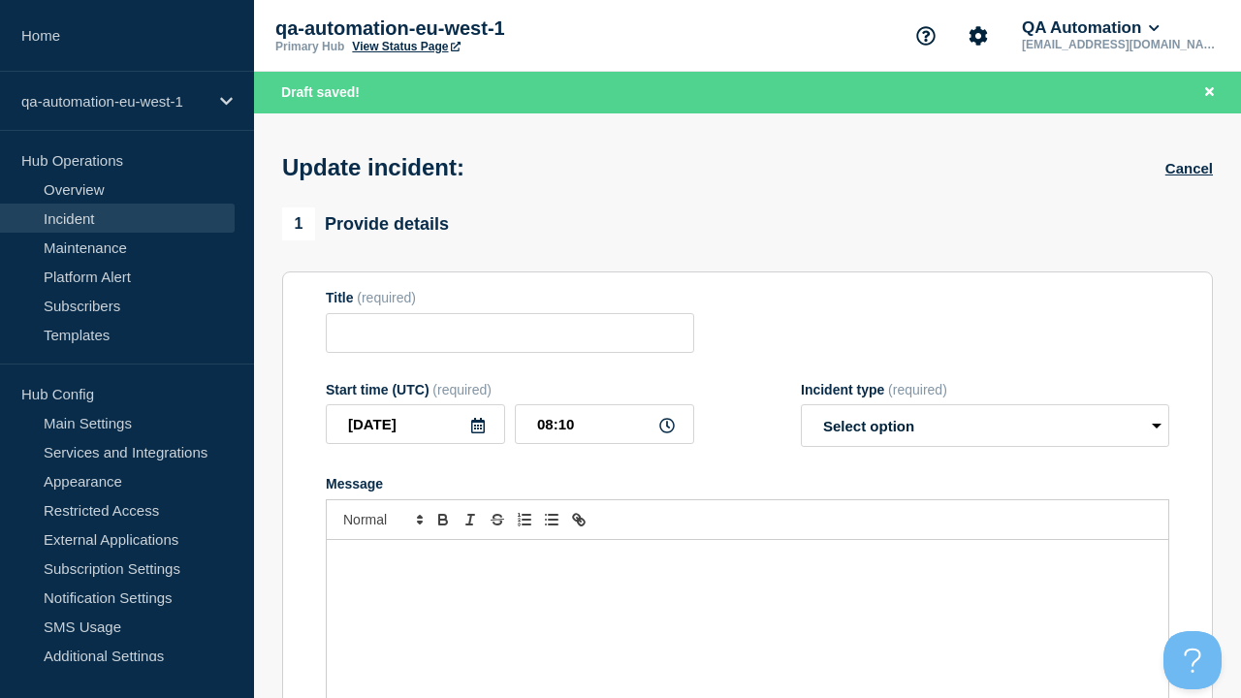
type input "Clam cunae accusantium curriculum urbs deprecator."
select select "identified"
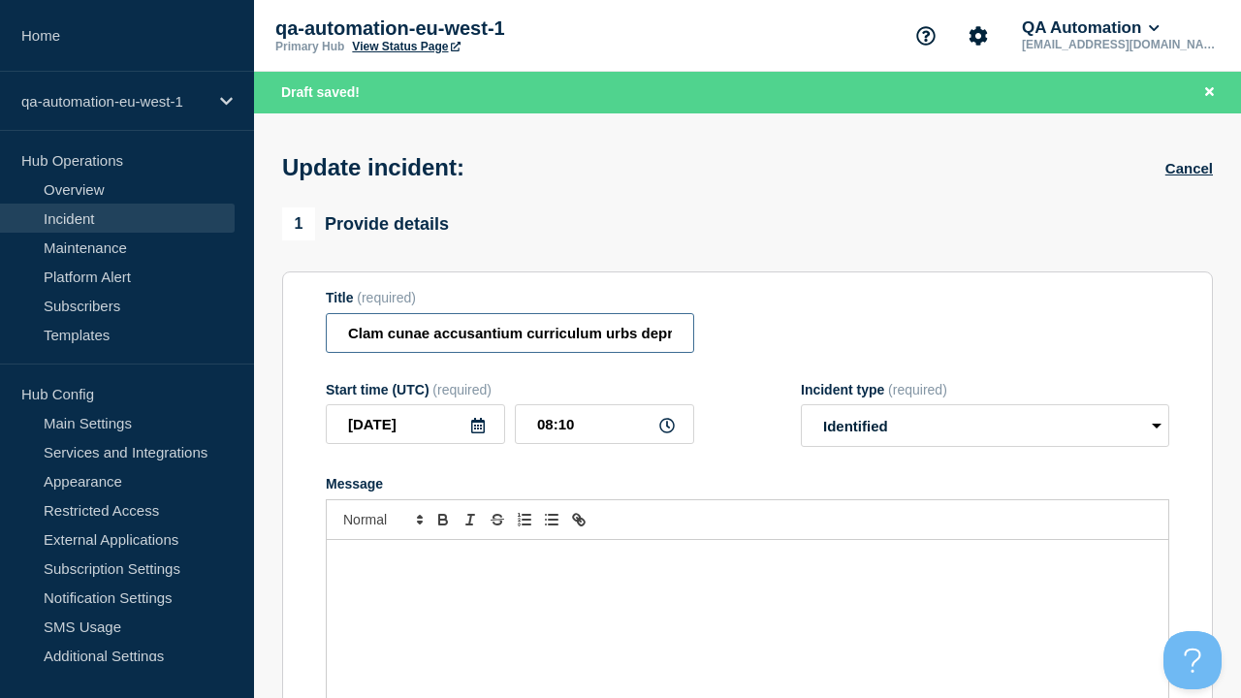
type input "Clam cunae accusantium curriculum urbs deprecator. EDIT"
click at [747, 582] on div "Message" at bounding box center [747, 656] width 841 height 233
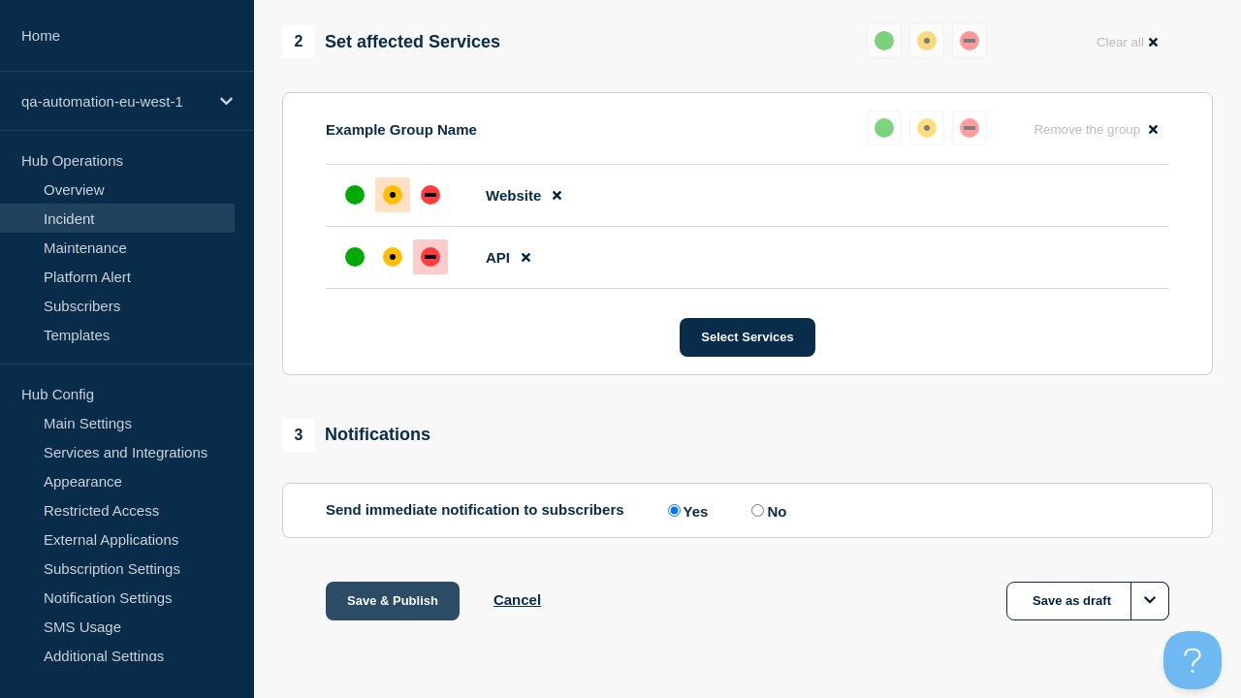
scroll to position [833, 0]
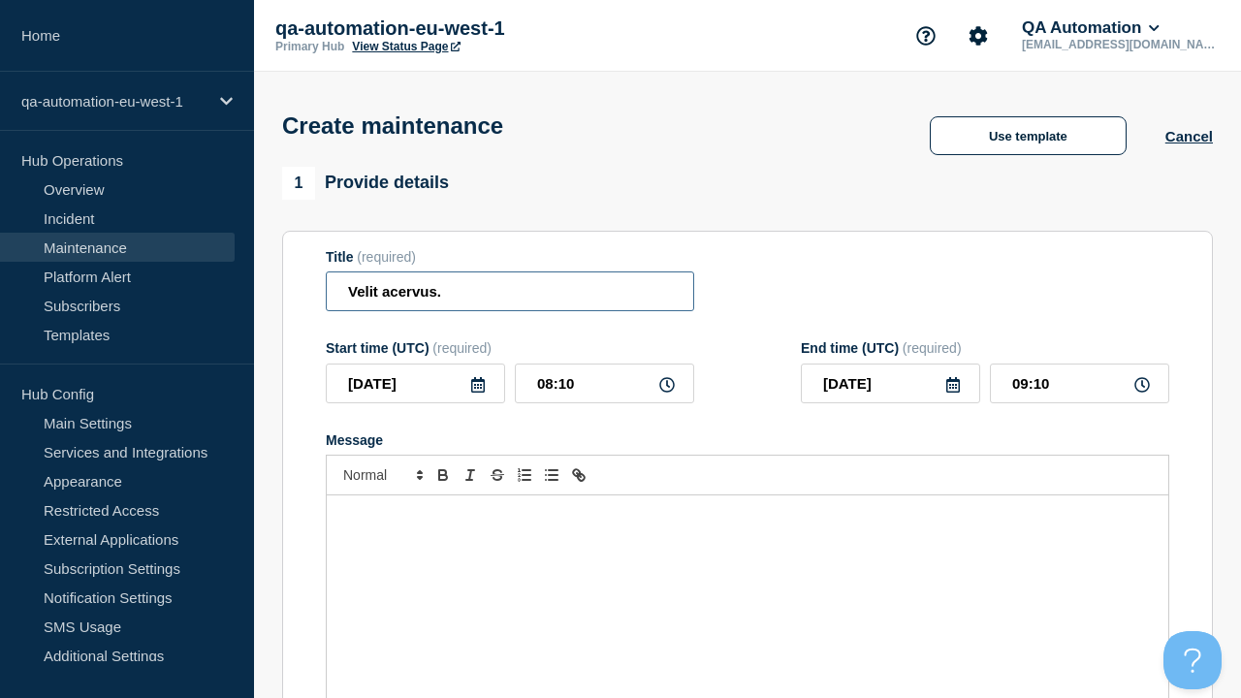
type input "Velit acervus."
click at [747, 582] on div "Message" at bounding box center [747, 611] width 841 height 233
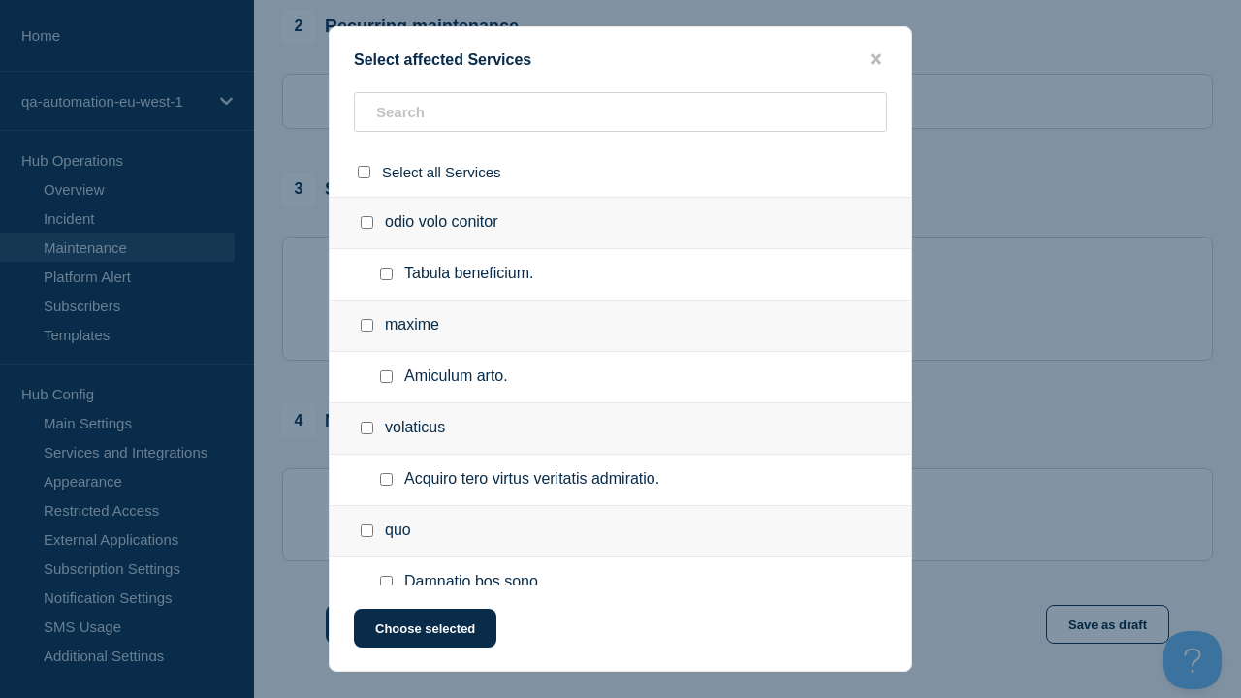
checkbox input "true"
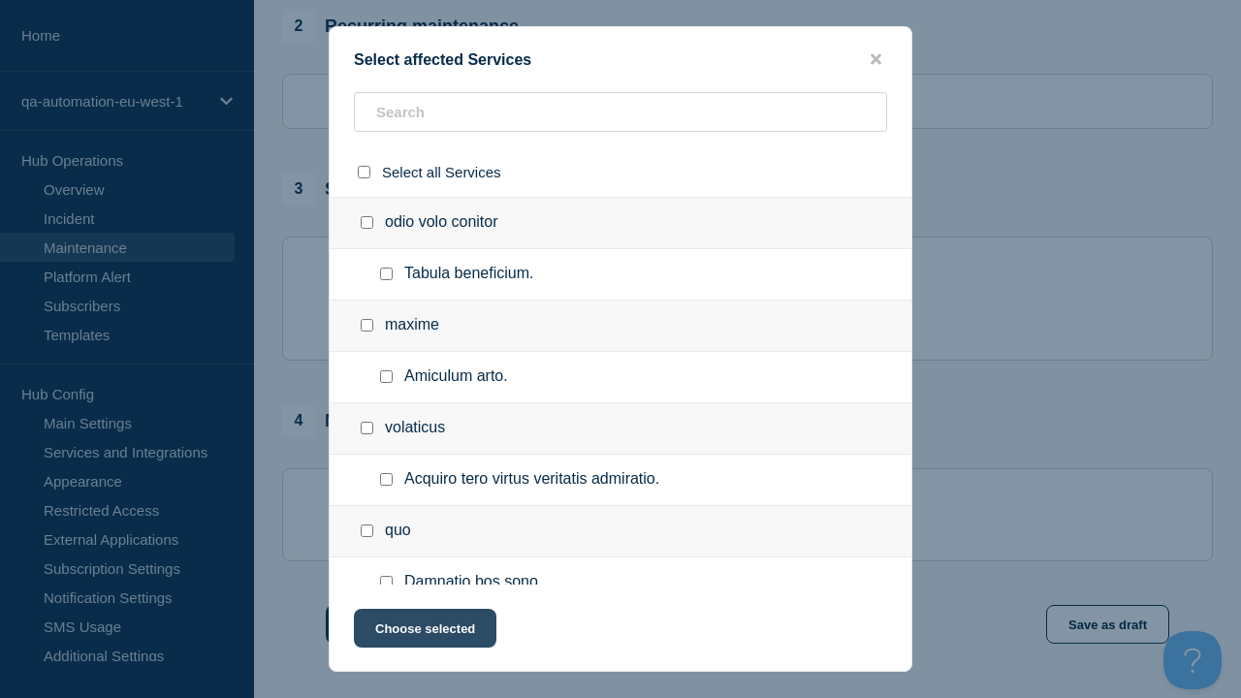
click at [424, 632] on button "Choose selected" at bounding box center [425, 628] width 142 height 39
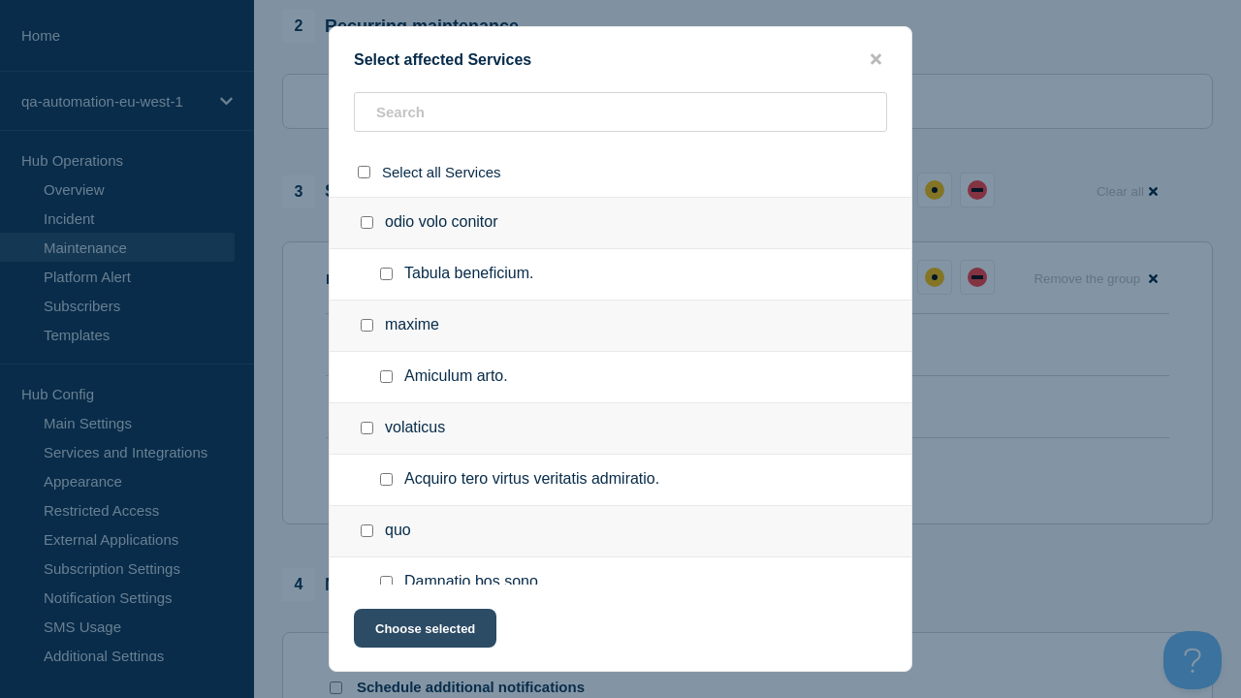
scroll to position [733, 0]
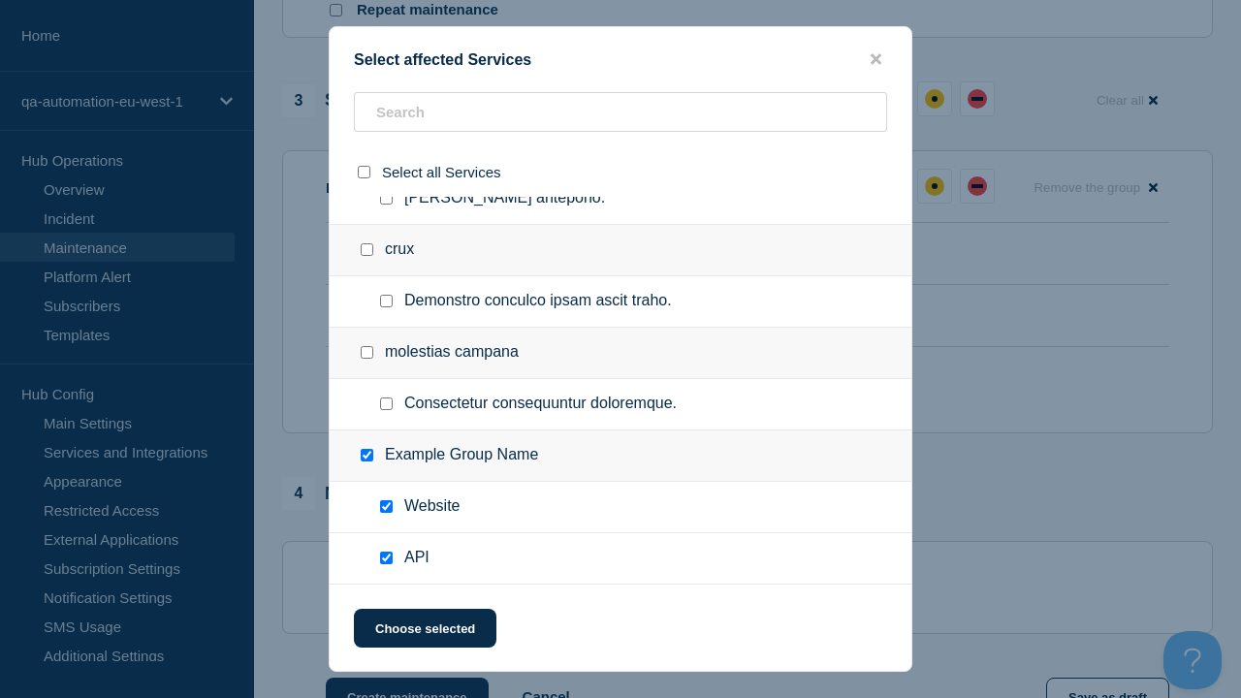
click at [393, 313] on div "affected" at bounding box center [393, 316] width 6 height 6
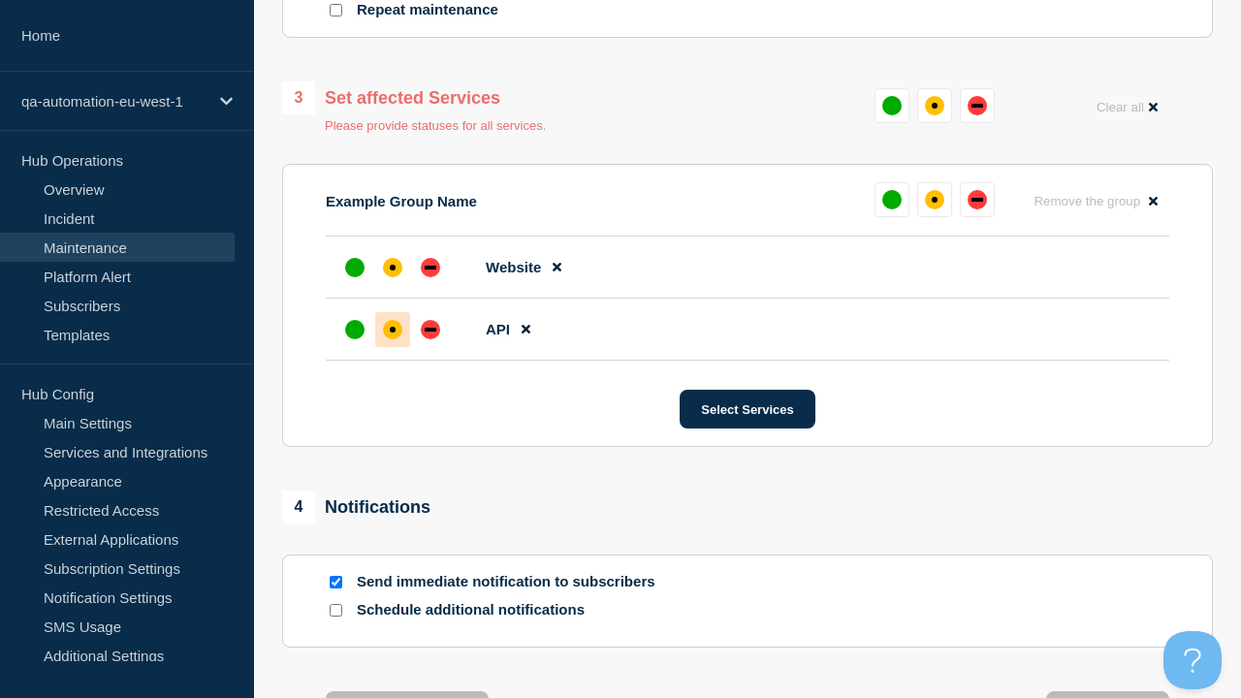
click at [393, 265] on div "affected" at bounding box center [393, 268] width 6 height 6
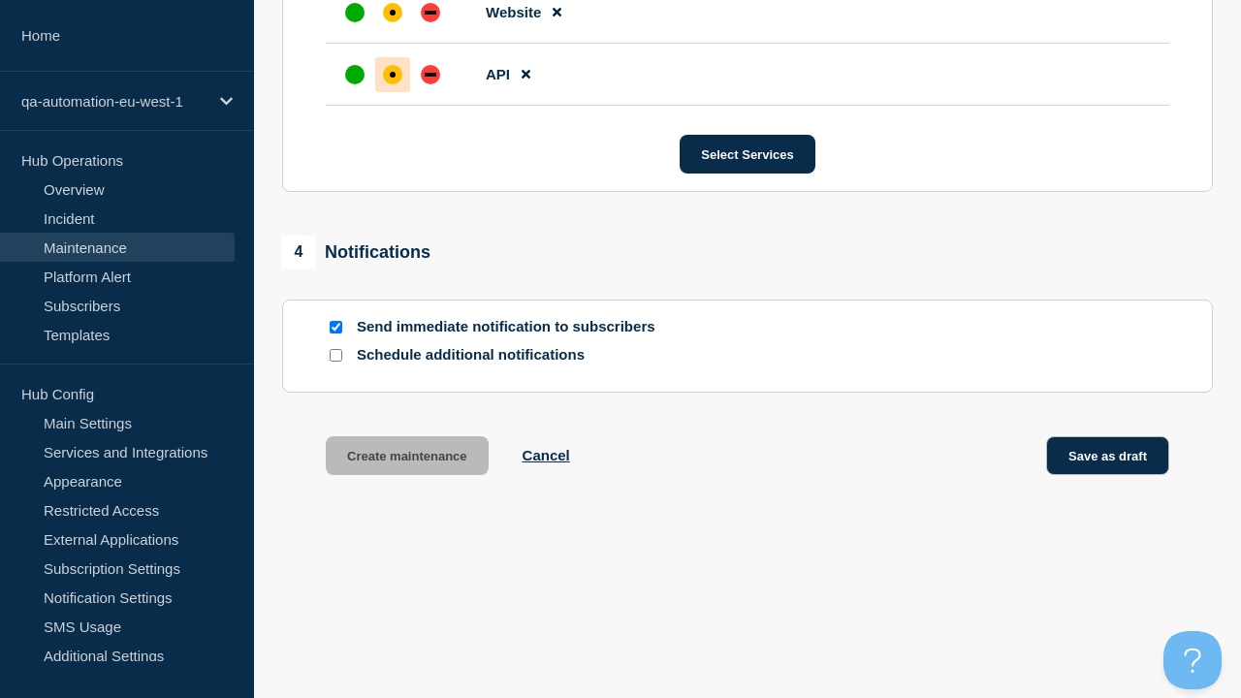
click at [1108, 459] on button "Save as draft" at bounding box center [1107, 455] width 123 height 39
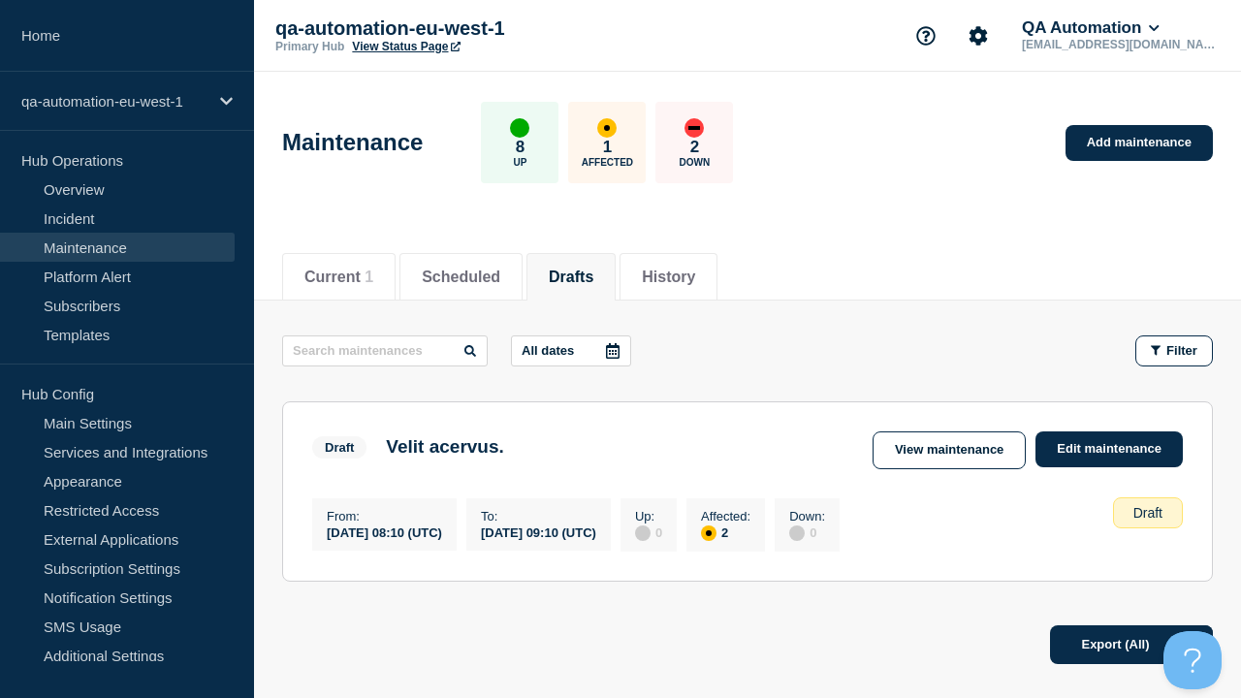
click at [1110, 449] on link "Edit maintenance" at bounding box center [1108, 449] width 147 height 36
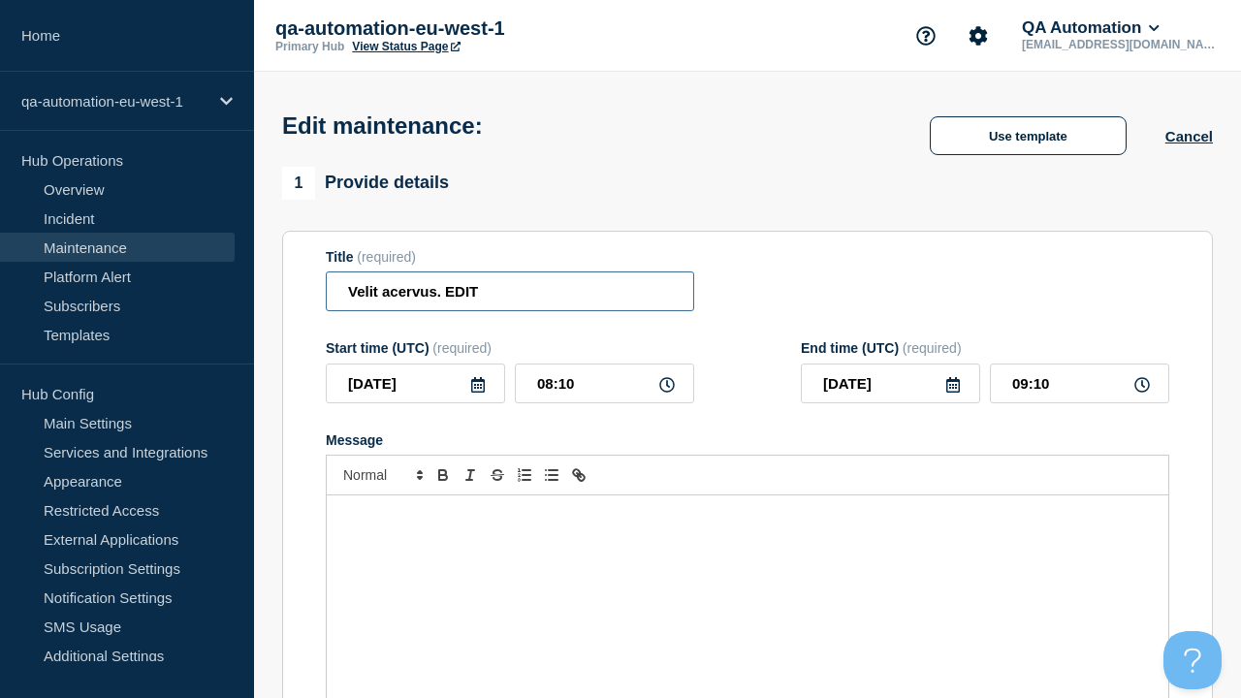
type input "Velit acervus. EDIT"
click at [747, 582] on div "Message" at bounding box center [747, 611] width 841 height 233
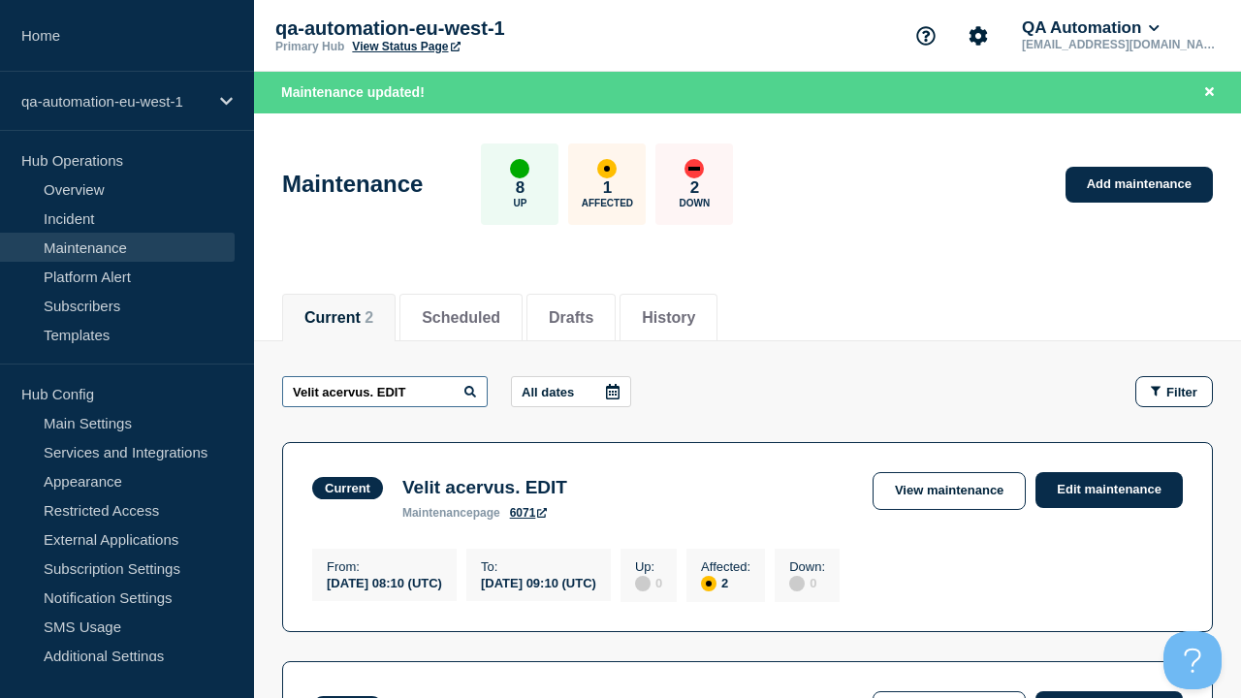
type input "Velit acervus. EDIT"
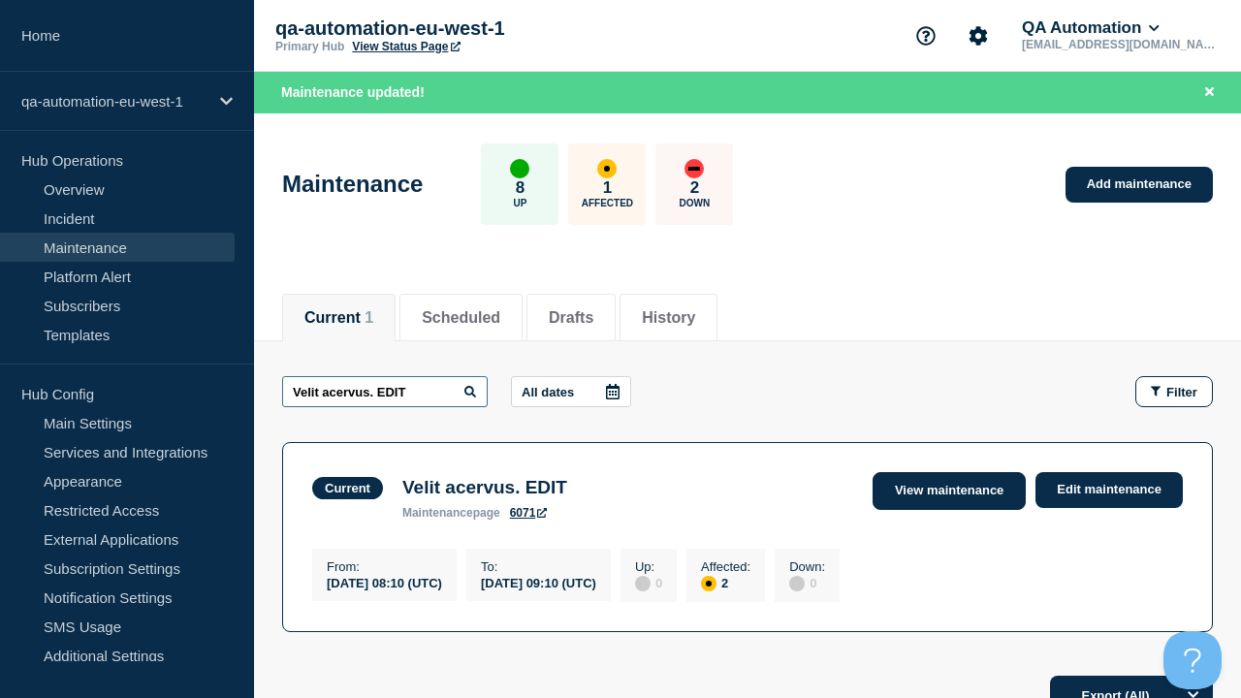
click at [951, 490] on link "View maintenance" at bounding box center [948, 491] width 153 height 38
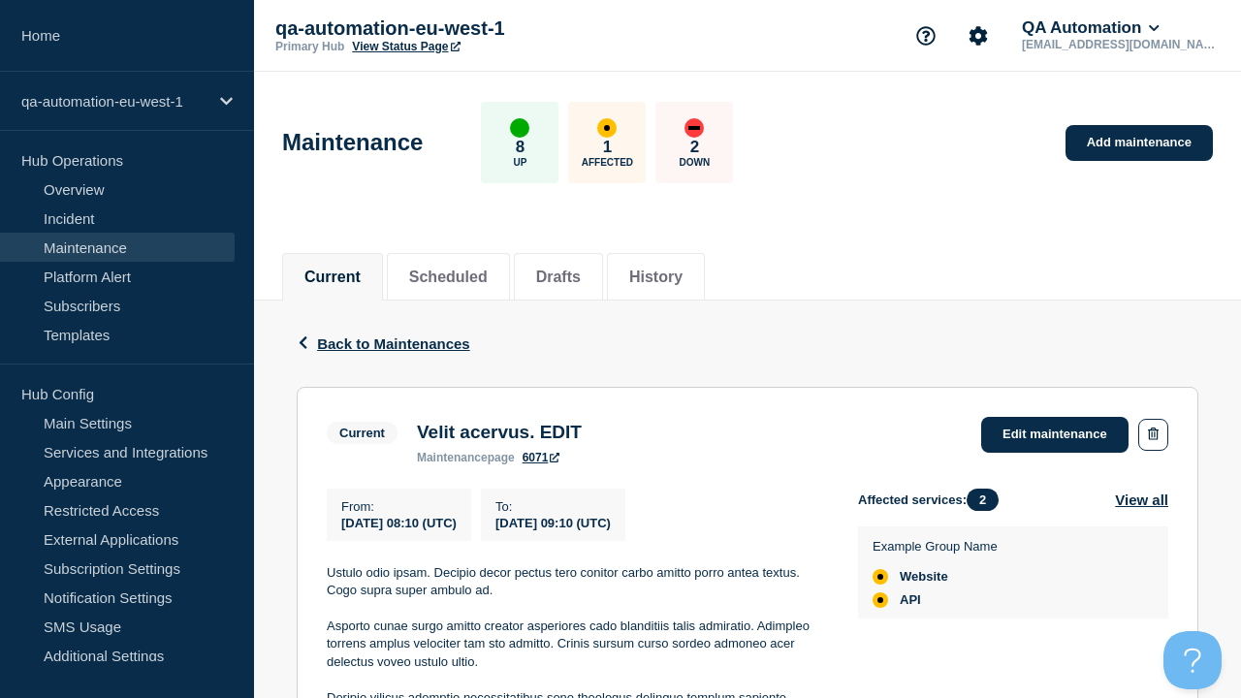
click at [540, 464] on link "6071" at bounding box center [541, 458] width 38 height 14
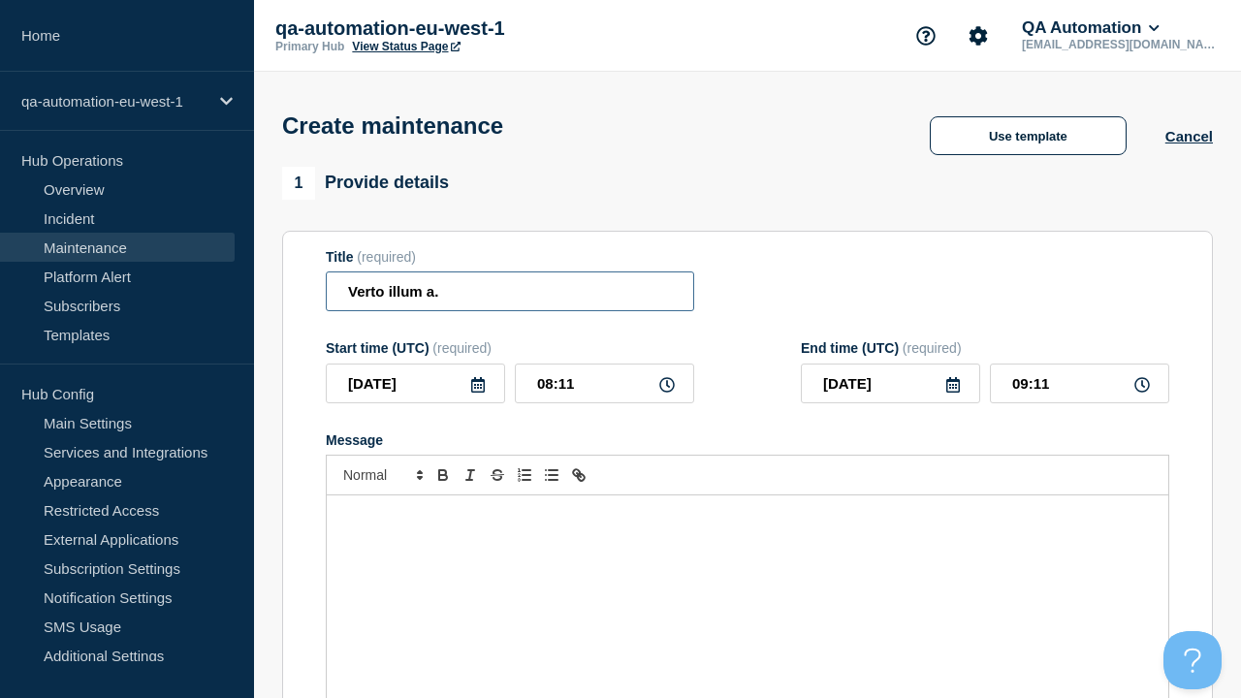
type input "Verto illum a."
click at [747, 582] on div "Message" at bounding box center [747, 611] width 841 height 233
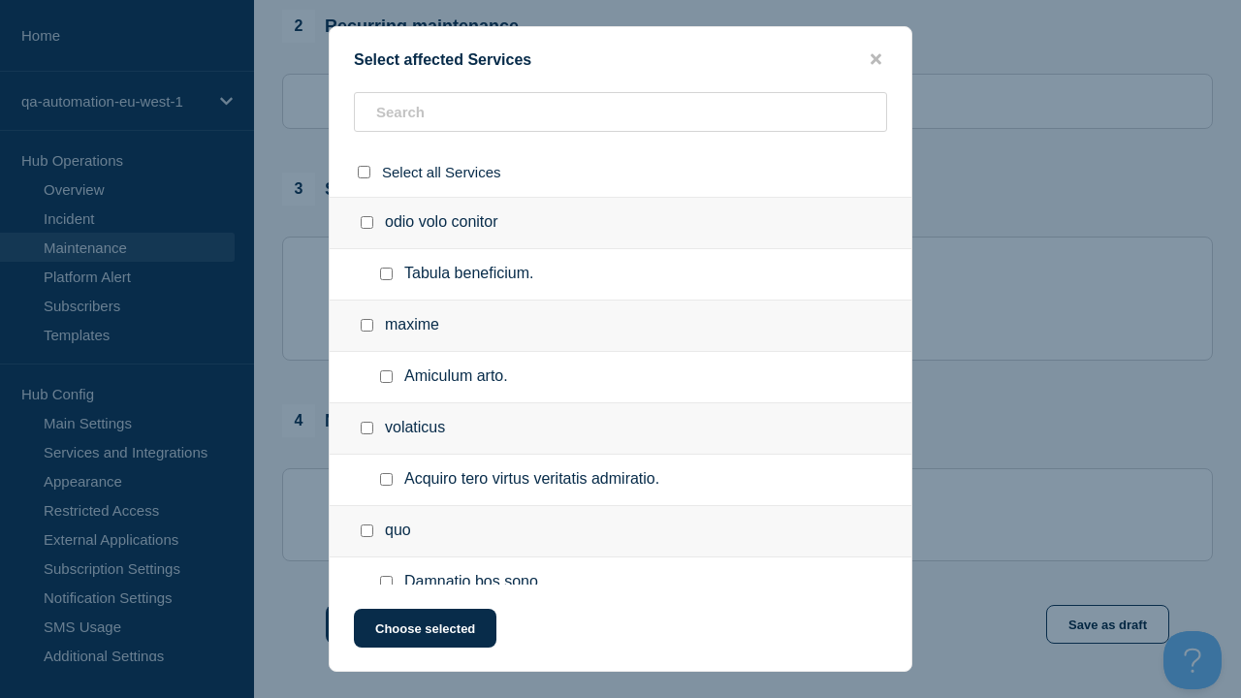
checkbox input "true"
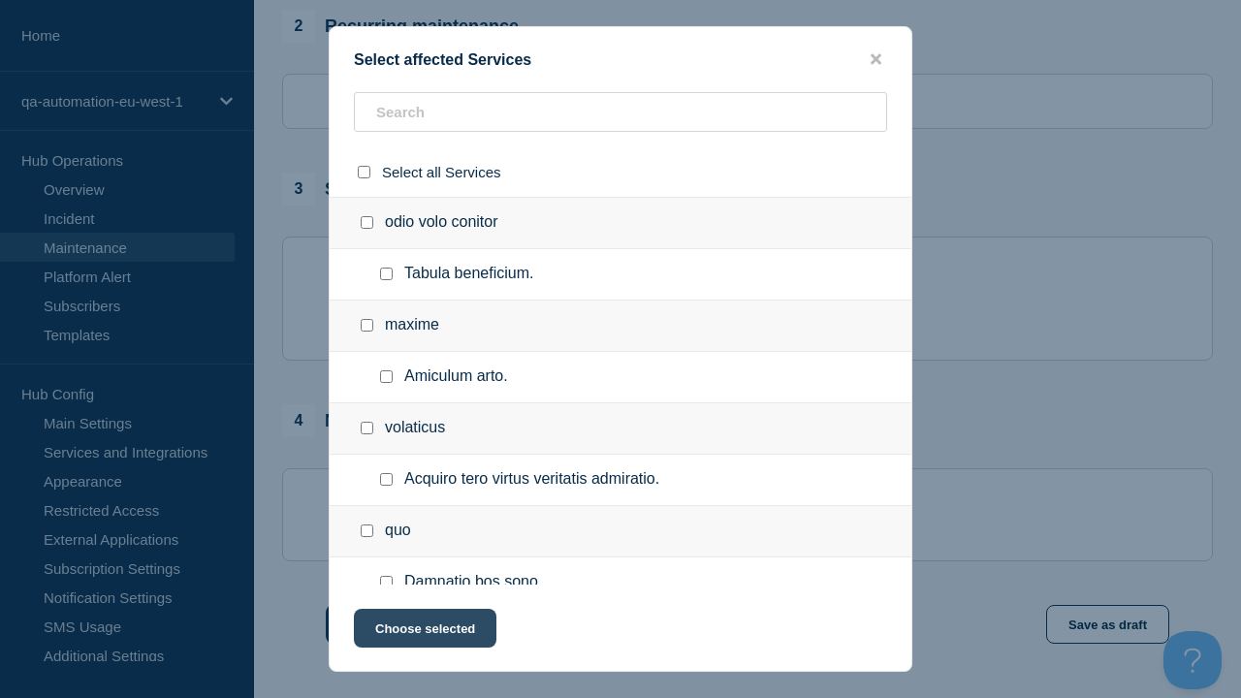
click at [424, 632] on button "Choose selected" at bounding box center [425, 628] width 142 height 39
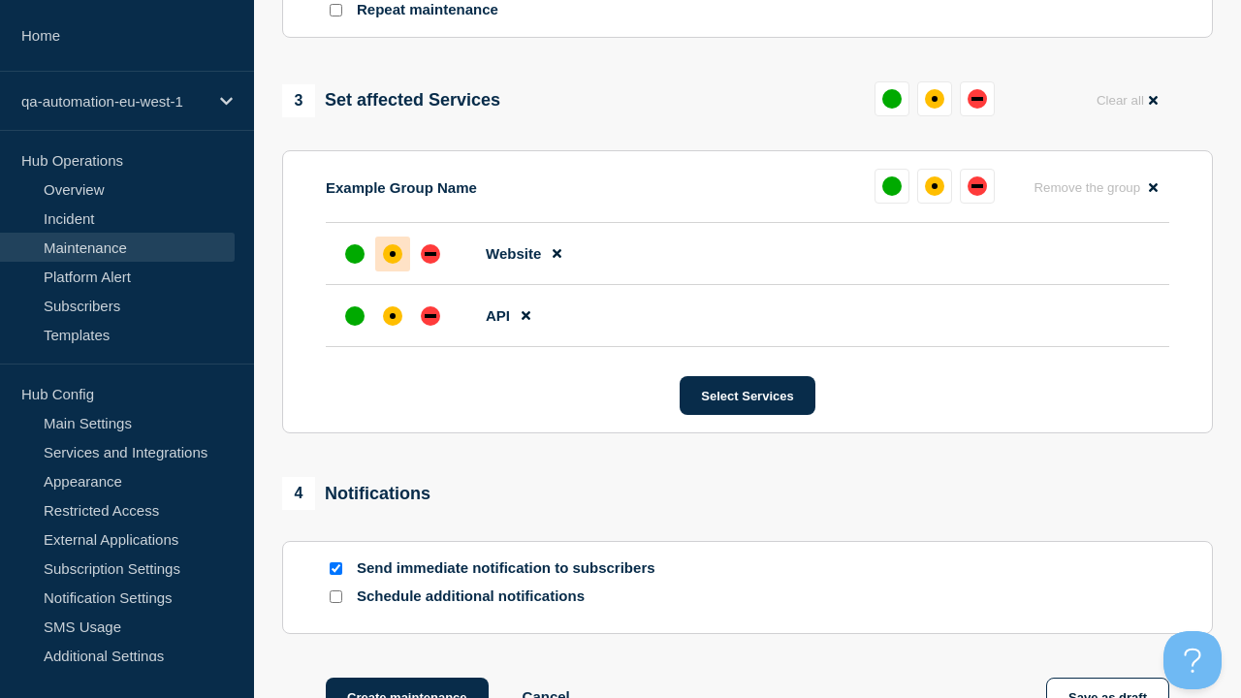
click at [393, 313] on div "affected" at bounding box center [393, 316] width 6 height 6
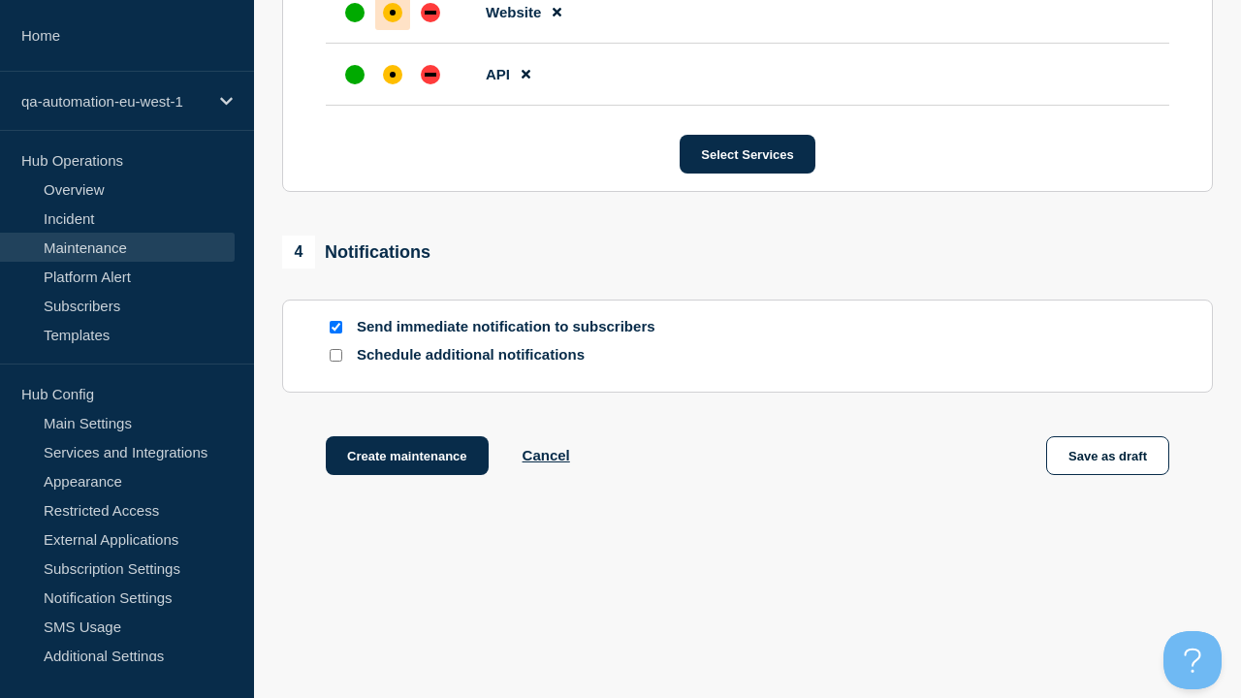
click at [393, 10] on div "affected" at bounding box center [393, 13] width 6 height 6
click at [405, 459] on button "Create maintenance" at bounding box center [407, 455] width 163 height 39
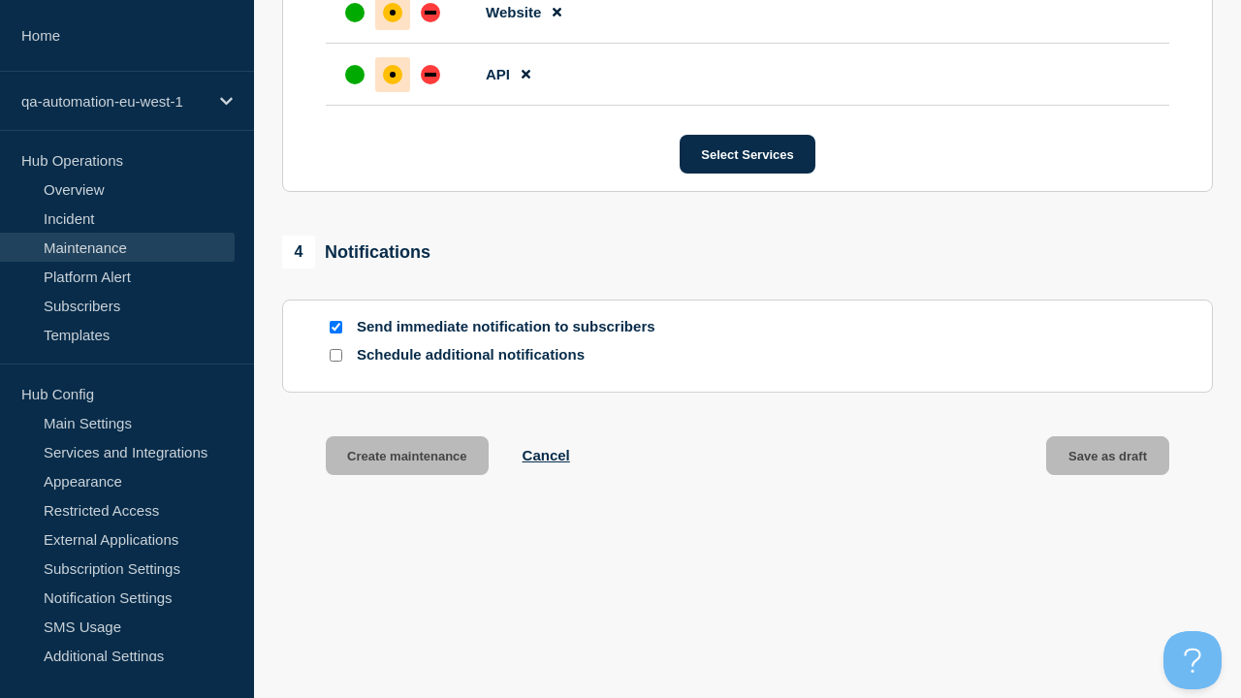
scroll to position [1226, 0]
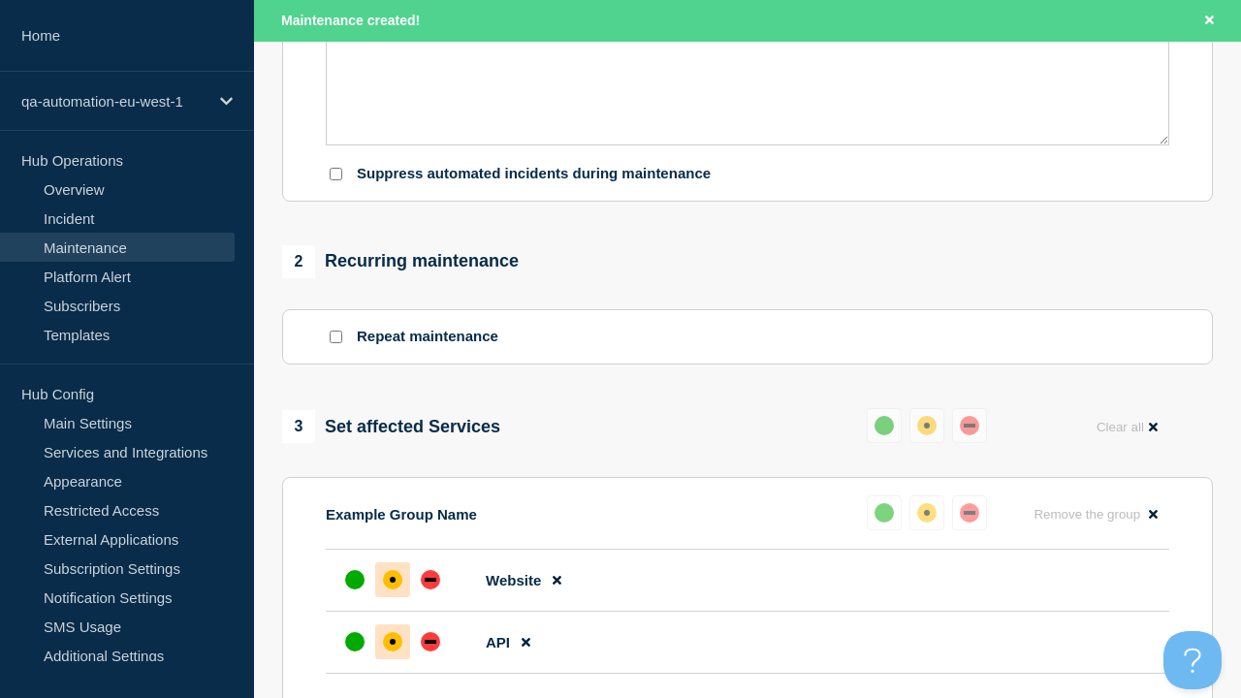
type input "Verto illum a. EDIT"
click at [747, 30] on p "Eius contabesco ut vel volup. Usus aveho umbra depono tergiversatio curvo quaer…" at bounding box center [747, 21] width 812 height 17
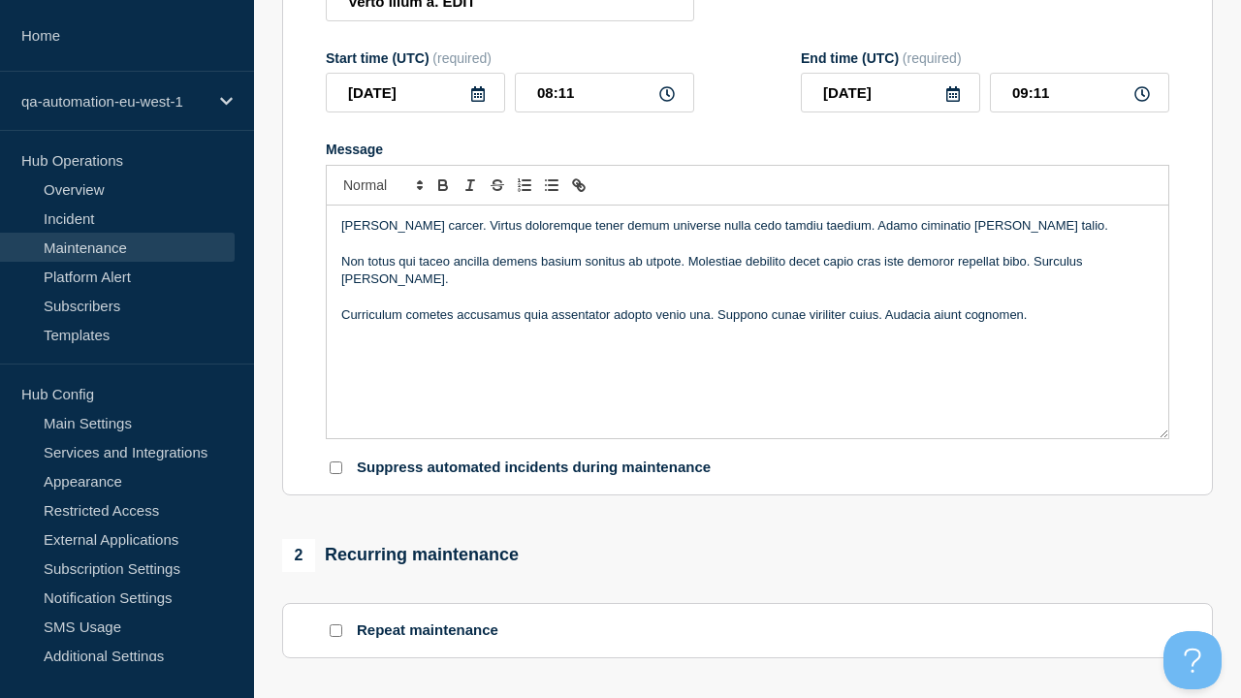
scroll to position [1133, 0]
